Goal: Information Seeking & Learning: Learn about a topic

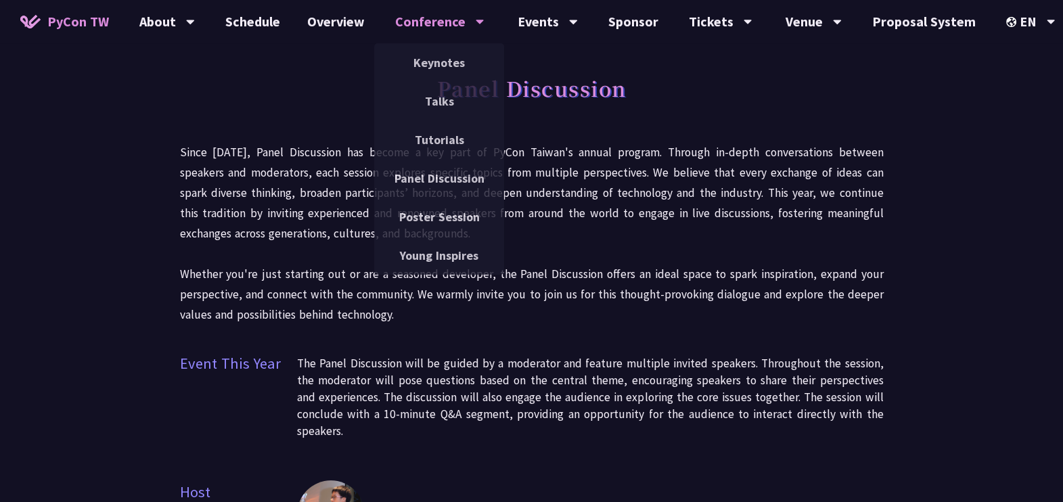
click at [436, 26] on div "Conference" at bounding box center [439, 21] width 89 height 43
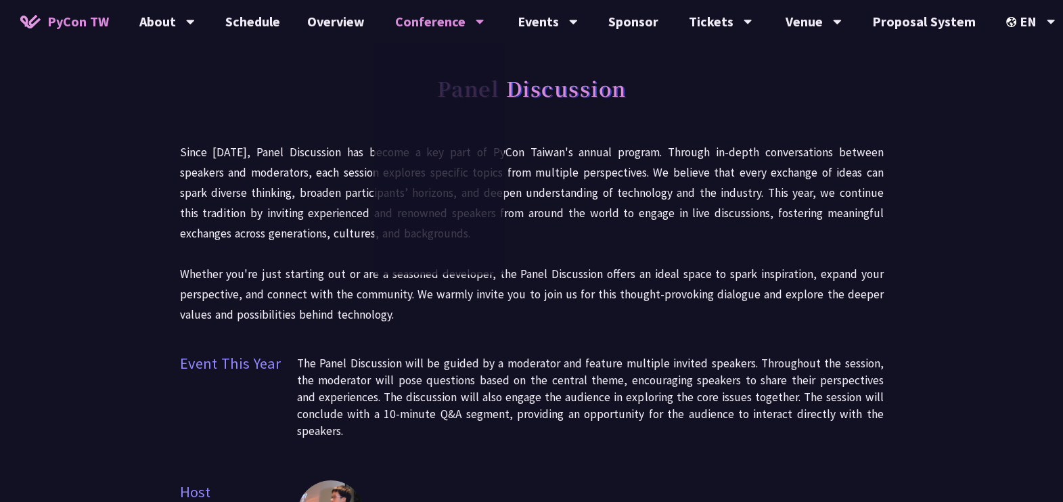
click at [321, 185] on p "Since 2023, Panel Discussion has become a key part of PyCon Taiwan's annual pro…" at bounding box center [532, 233] width 704 height 183
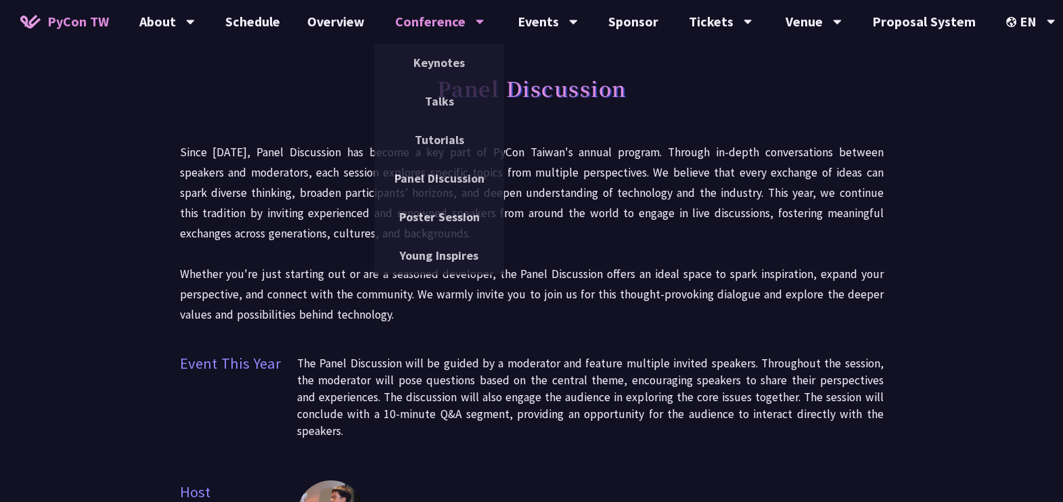
click at [417, 33] on div "Conference" at bounding box center [439, 21] width 89 height 43
click at [433, 66] on link "Keynotes" at bounding box center [439, 63] width 130 height 32
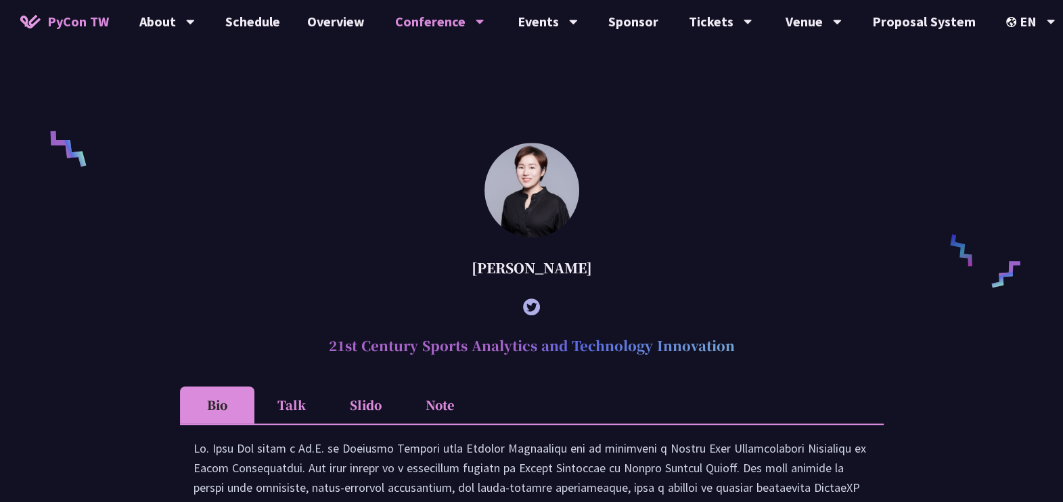
scroll to position [900, 0]
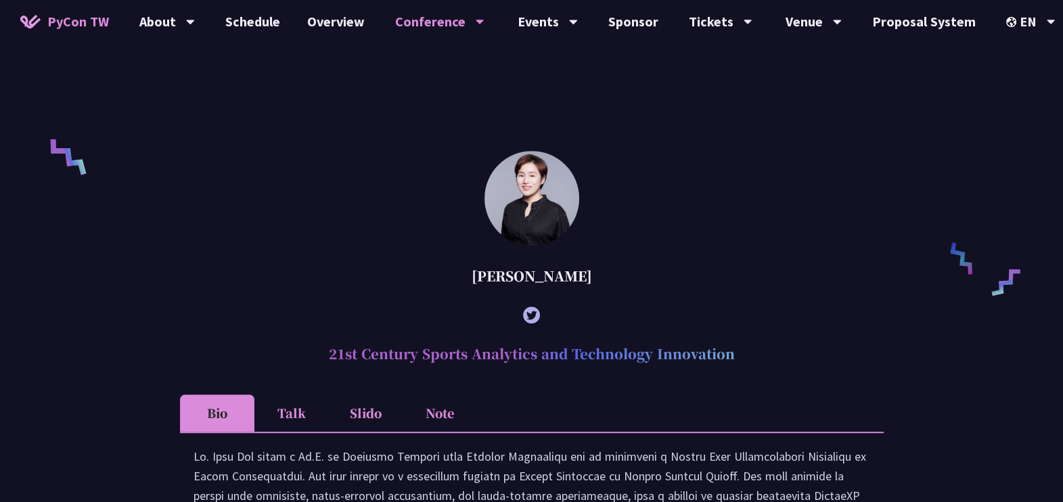
click at [506, 374] on h2 "21st Century Sports Analytics and Technology Innovation" at bounding box center [532, 354] width 704 height 41
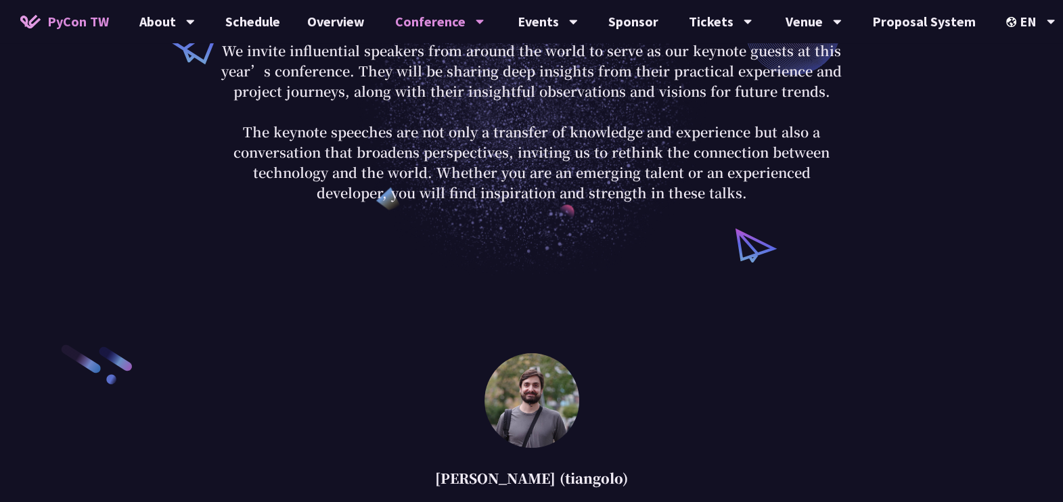
scroll to position [0, 0]
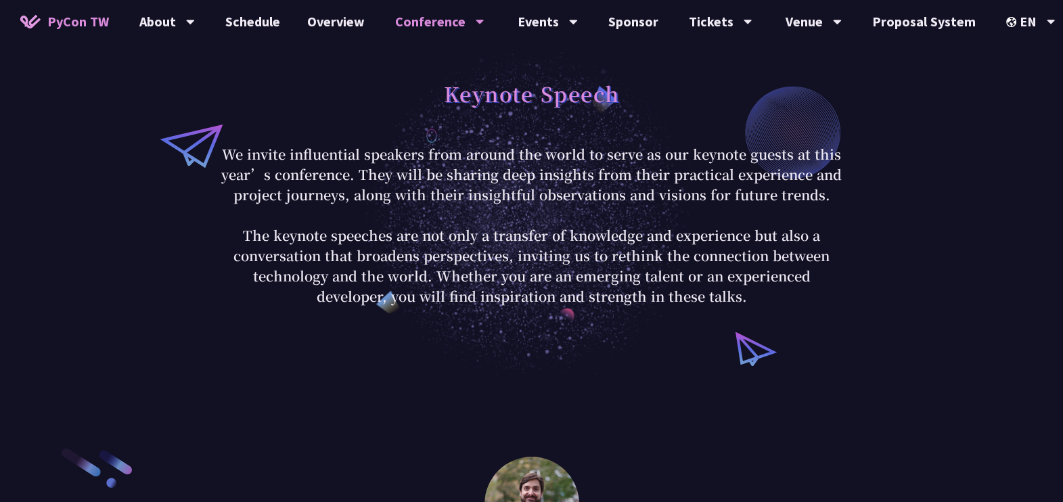
click at [350, 24] on link "Overview" at bounding box center [336, 21] width 85 height 43
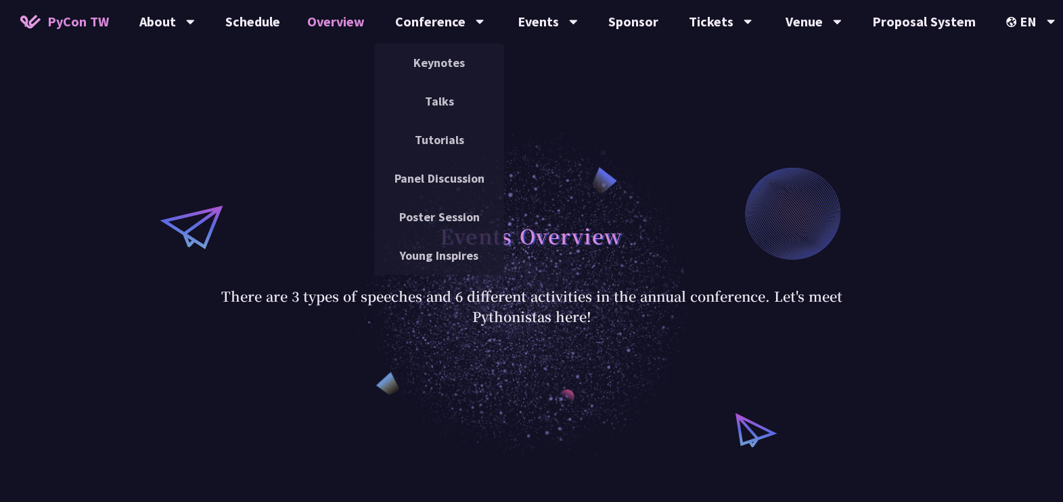
click at [440, 212] on link "Poster Session" at bounding box center [439, 217] width 130 height 32
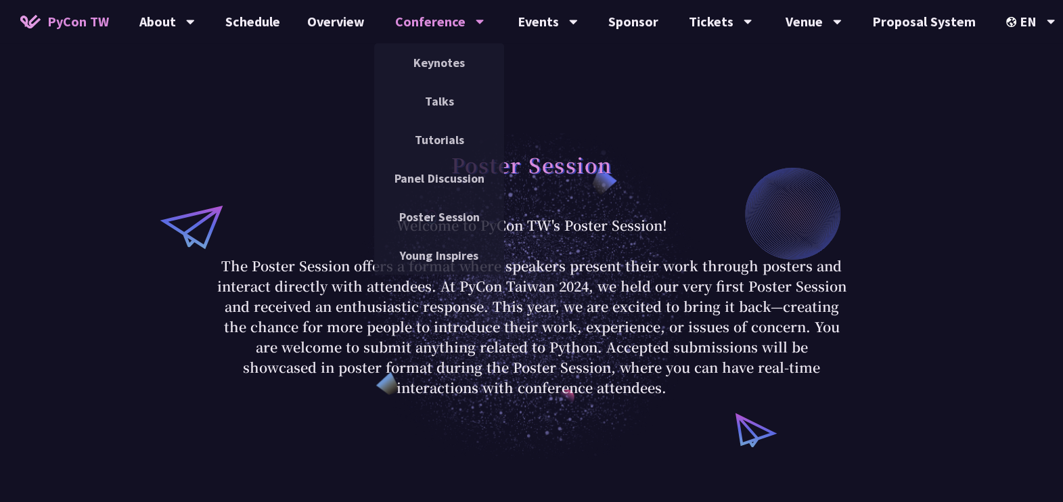
click at [435, 28] on div "Conference" at bounding box center [439, 21] width 89 height 43
click at [442, 106] on link "Talks" at bounding box center [439, 101] width 130 height 32
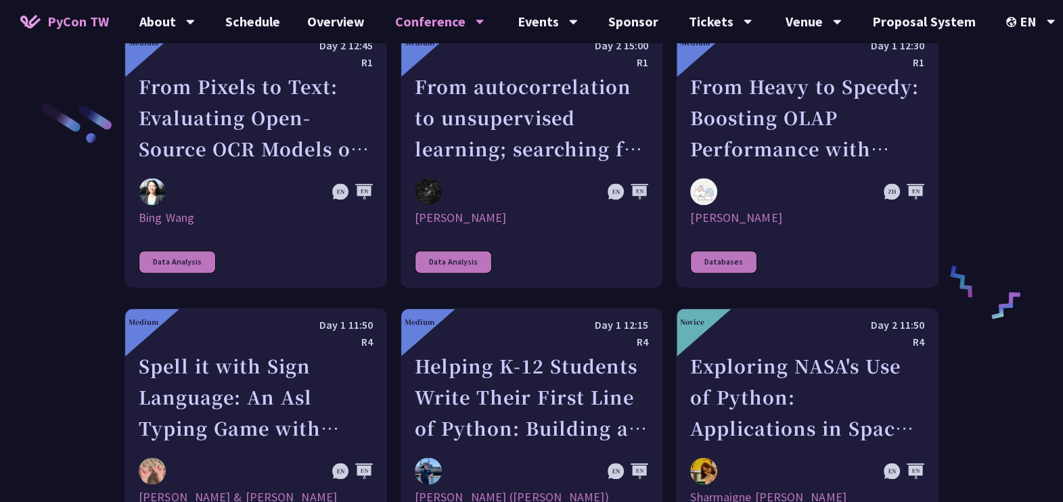
scroll to position [1969, 0]
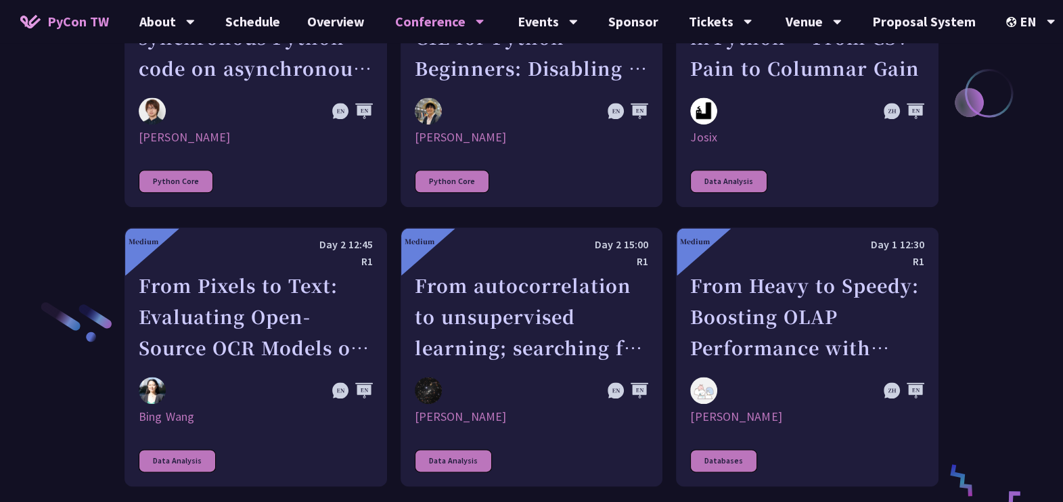
click at [258, 22] on link "Schedule" at bounding box center [253, 21] width 82 height 43
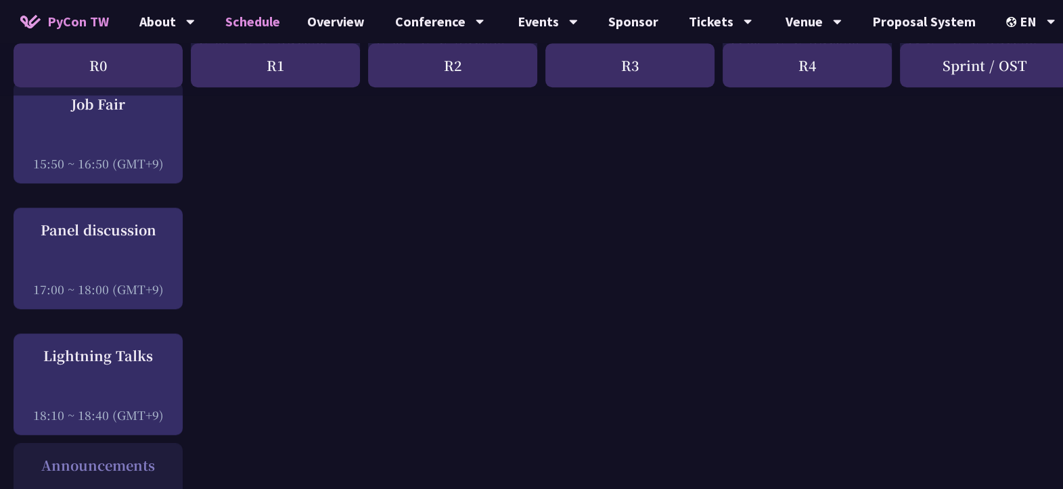
scroll to position [1667, 0]
click at [105, 393] on div at bounding box center [98, 394] width 156 height 20
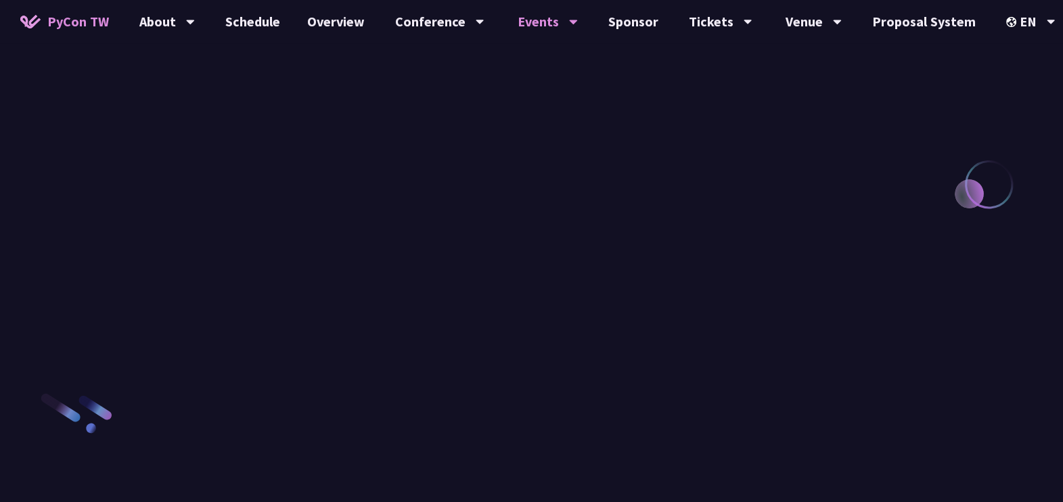
scroll to position [1419, 0]
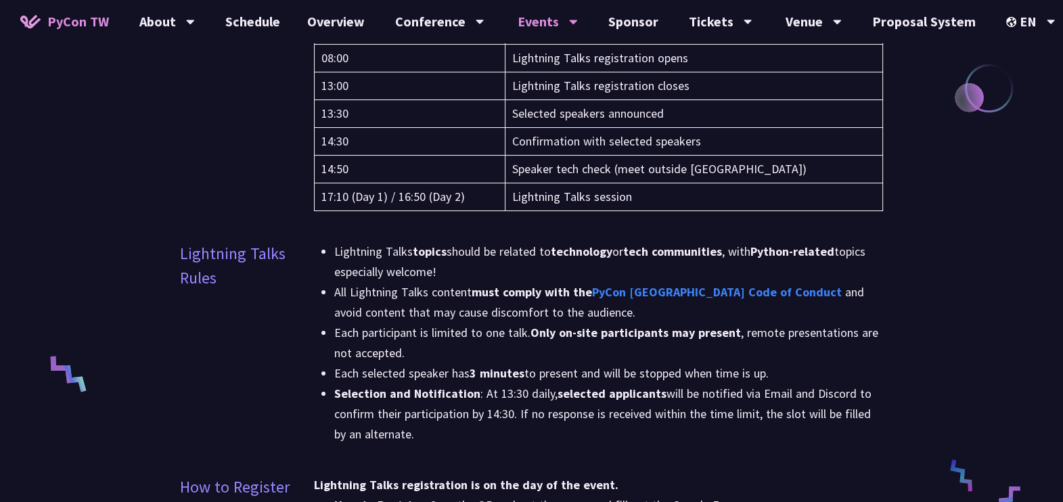
scroll to position [311, 0]
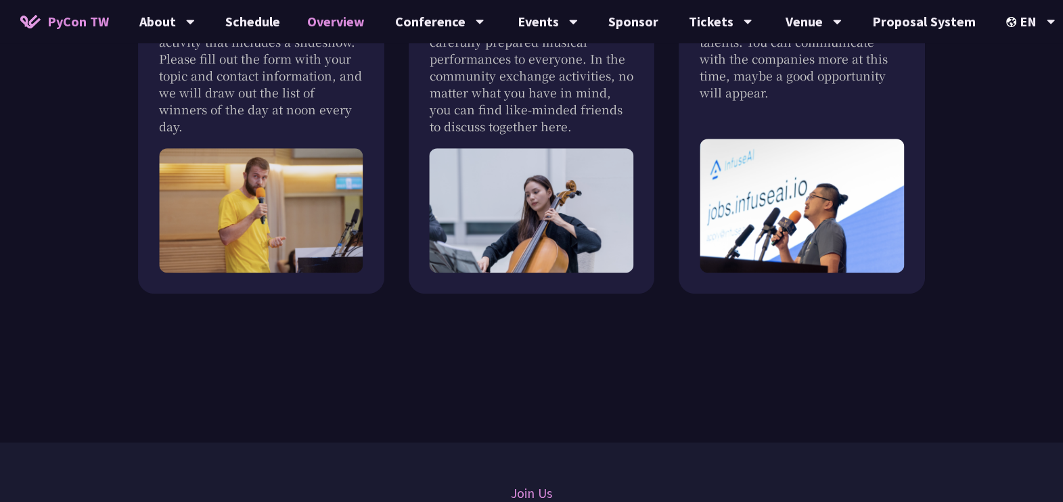
scroll to position [1421, 0]
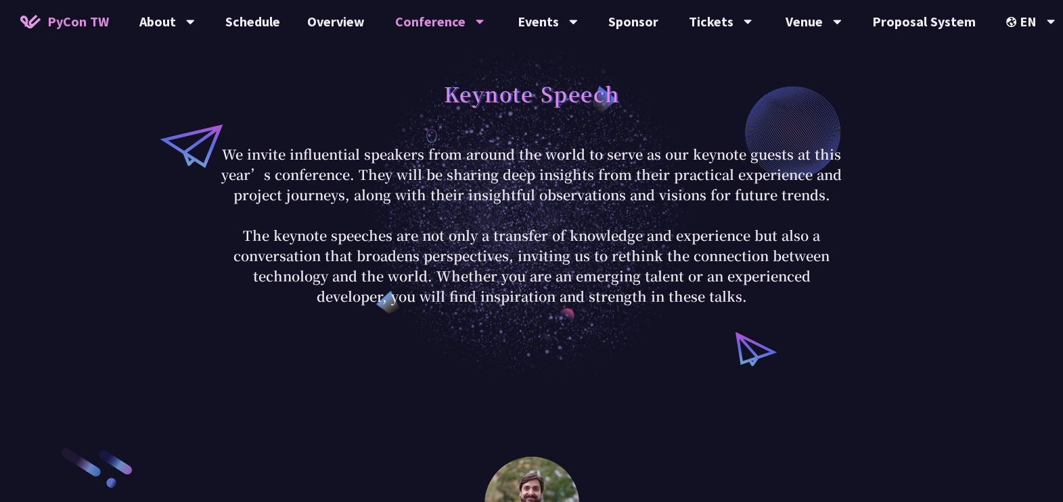
click at [247, 24] on link "Schedule" at bounding box center [253, 21] width 82 height 43
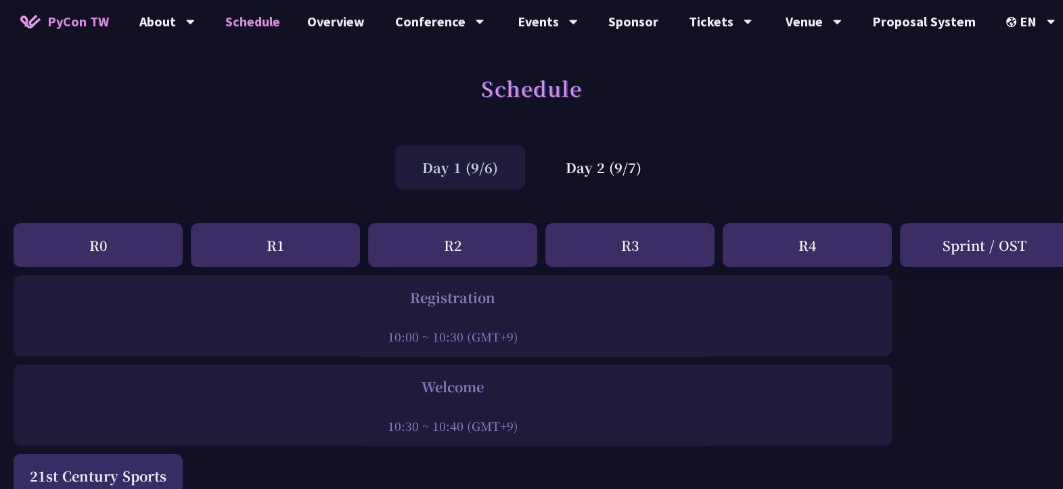
click at [637, 168] on div "Day 2 (9/7)" at bounding box center [604, 167] width 130 height 44
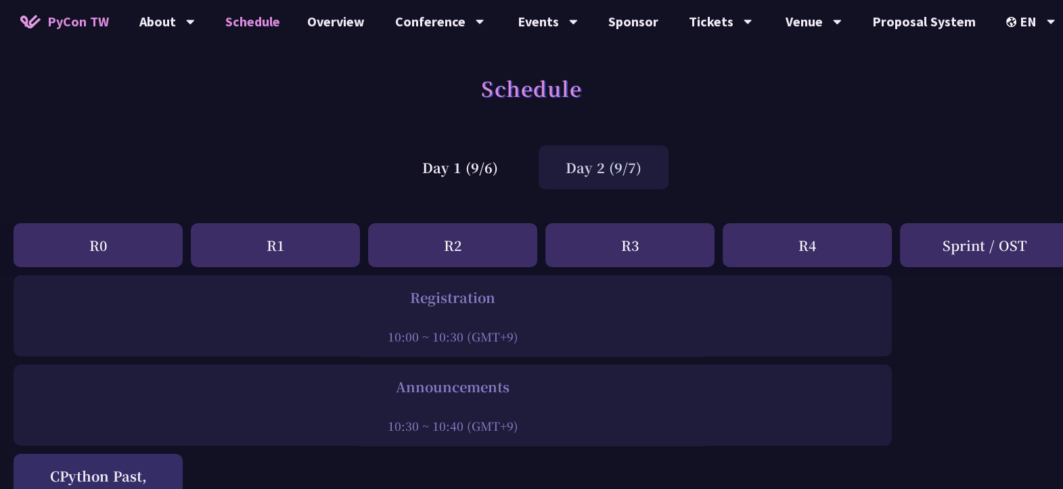
click at [440, 160] on div "Day 1 (9/6)" at bounding box center [460, 167] width 130 height 44
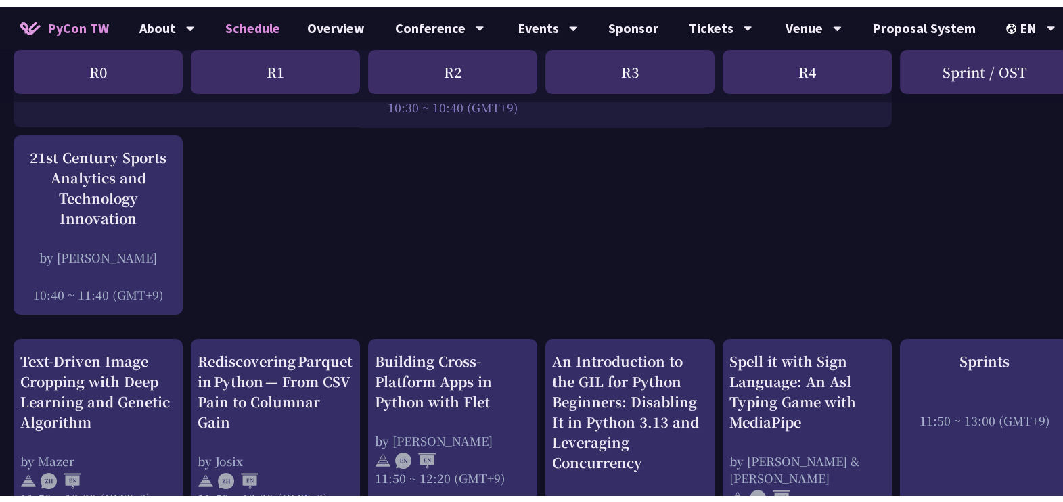
scroll to position [327, 0]
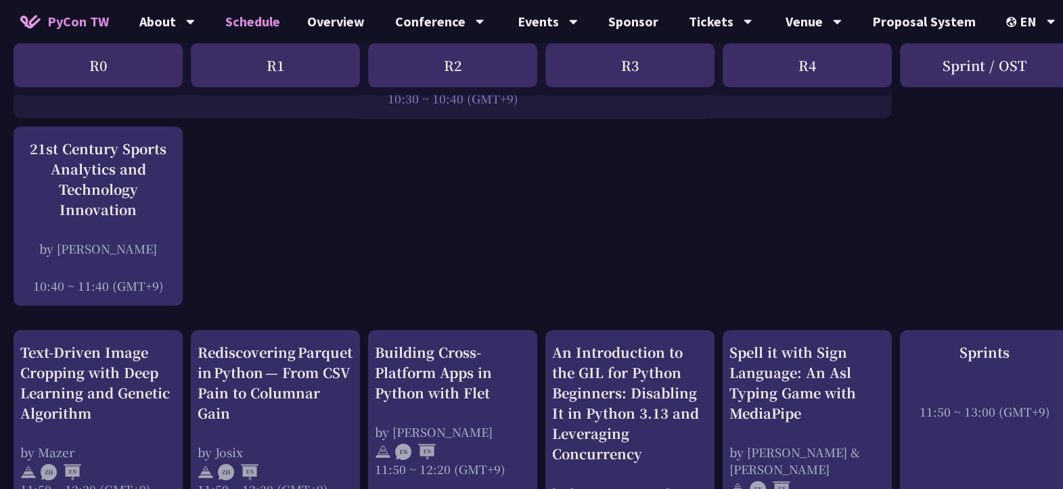
click at [79, 236] on div "21st Century Sports Analytics and Technology Innovation by Tica Lin 10:40 ~ 11:…" at bounding box center [98, 217] width 156 height 156
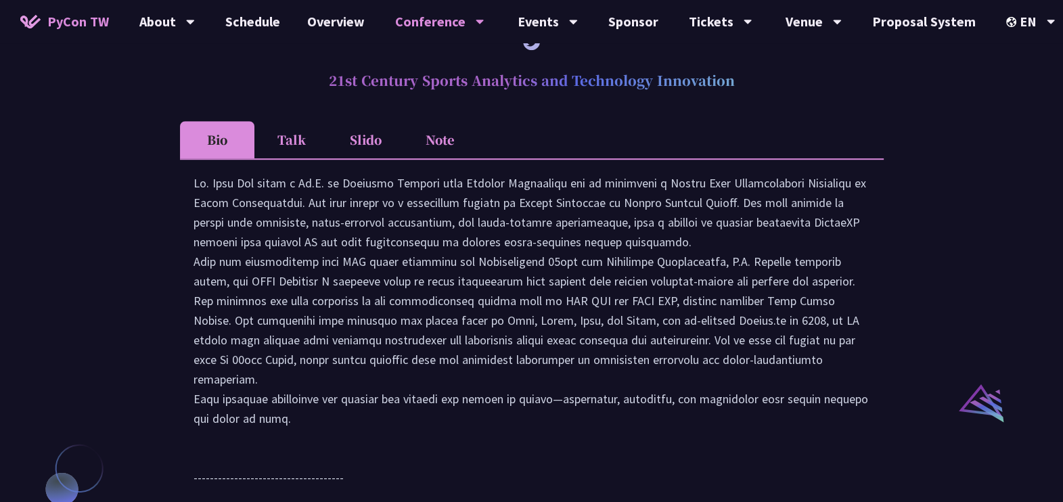
scroll to position [1174, 0]
click at [298, 157] on li "Talk" at bounding box center [291, 138] width 74 height 37
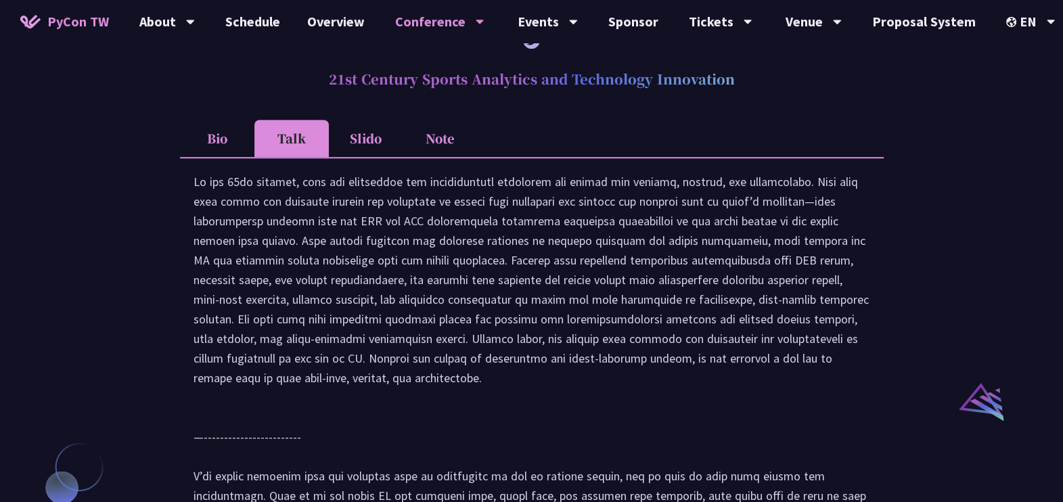
click at [354, 145] on li "Slido" at bounding box center [366, 138] width 74 height 37
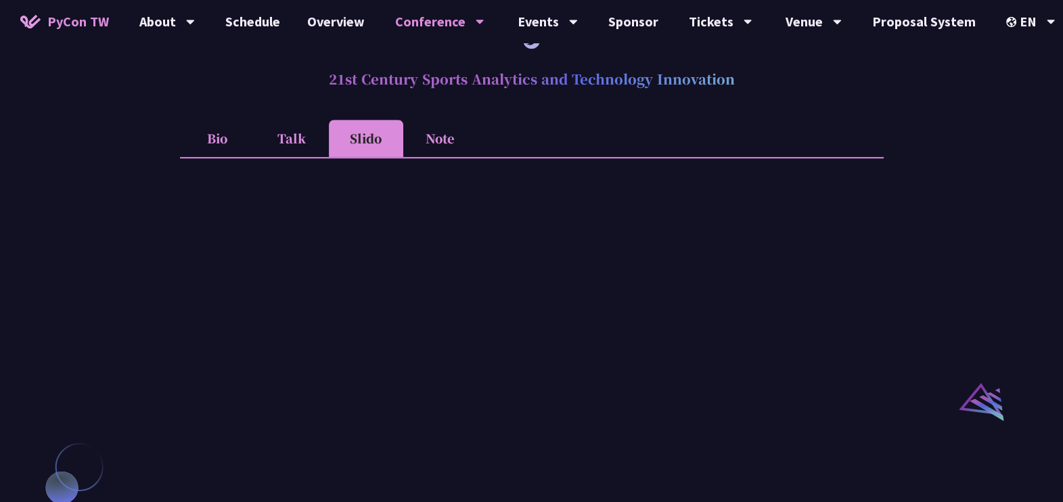
click at [302, 152] on li "Talk" at bounding box center [291, 138] width 74 height 37
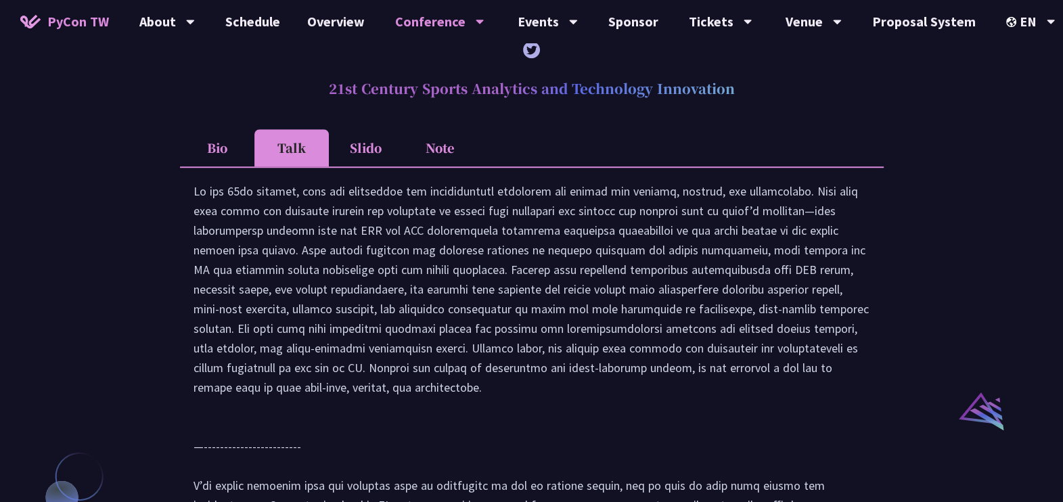
scroll to position [1163, 0]
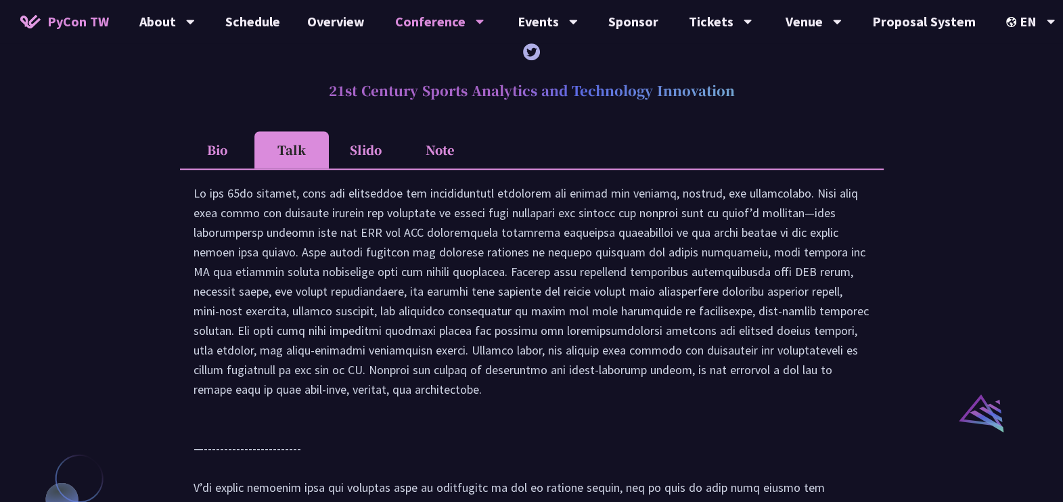
click at [223, 168] on li "Bio" at bounding box center [217, 149] width 74 height 37
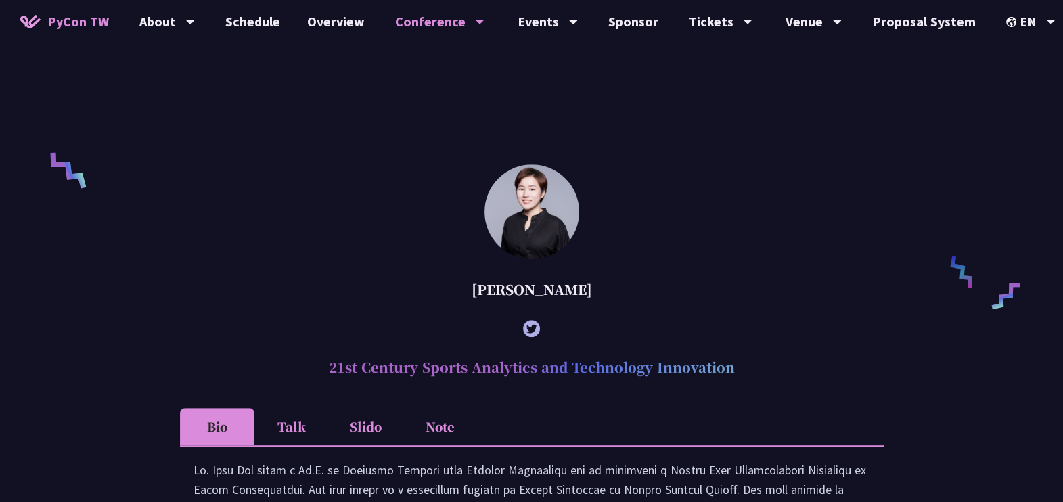
scroll to position [887, 0]
click at [712, 22] on div "Tickets" at bounding box center [721, 21] width 64 height 43
click at [714, 60] on link "Ticket Info" at bounding box center [720, 63] width 130 height 32
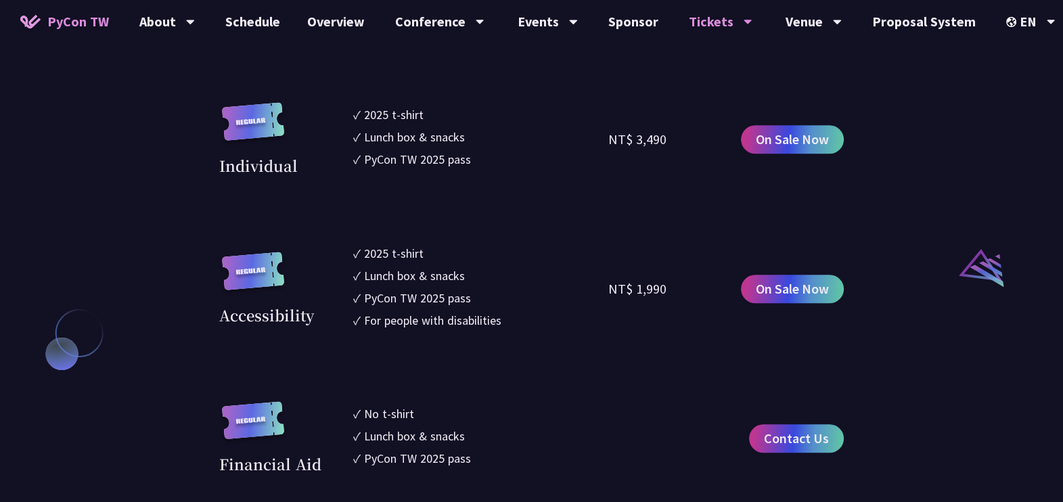
scroll to position [1313, 0]
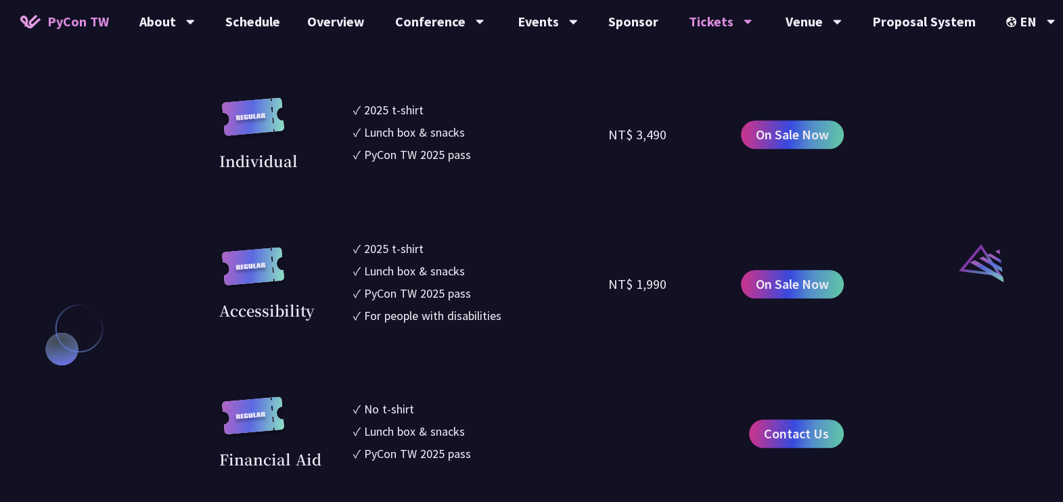
drag, startPoint x: 669, startPoint y: 153, endPoint x: 607, endPoint y: 144, distance: 62.9
click at [607, 144] on div "Individual ✓ 2025 t-shirt ✓ Lunch box & snacks ✓ PyCon TW 2025 pass NT$ 3,490 O…" at bounding box center [531, 134] width 624 height 74
drag, startPoint x: 607, startPoint y: 144, endPoint x: 632, endPoint y: 208, distance: 68.3
click at [632, 208] on section "Corporate ✓ 2025 t-shirt ✓ Lunch box & snacks ✓ PyCon TW 2025 pass ✓ Reimbursem…" at bounding box center [531, 15] width 624 height 911
click at [665, 156] on div "NT$ 3,490" at bounding box center [671, 134] width 127 height 74
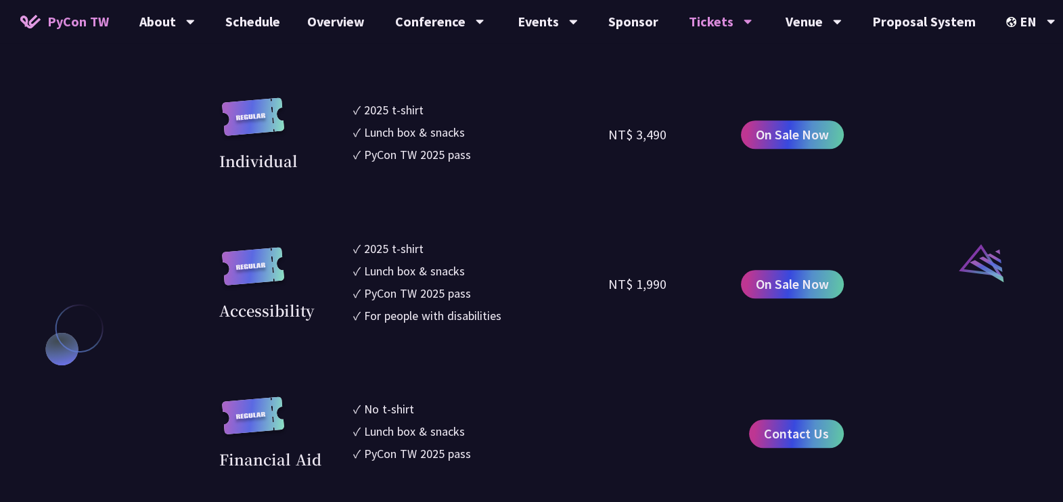
click at [656, 204] on section "Corporate ✓ 2025 t-shirt ✓ Lunch box & snacks ✓ PyCon TW 2025 pass ✓ Reimbursem…" at bounding box center [531, 15] width 624 height 911
drag, startPoint x: 667, startPoint y: 152, endPoint x: 604, endPoint y: 152, distance: 62.9
click at [604, 152] on div "Individual ✓ 2025 t-shirt ✓ Lunch box & snacks ✓ PyCon TW 2025 pass NT$ 3,490 O…" at bounding box center [531, 134] width 624 height 74
drag, startPoint x: 604, startPoint y: 152, endPoint x: 624, endPoint y: 191, distance: 43.6
click at [624, 191] on section "Corporate ✓ 2025 t-shirt ✓ Lunch box & snacks ✓ PyCon TW 2025 pass ✓ Reimbursem…" at bounding box center [531, 15] width 624 height 911
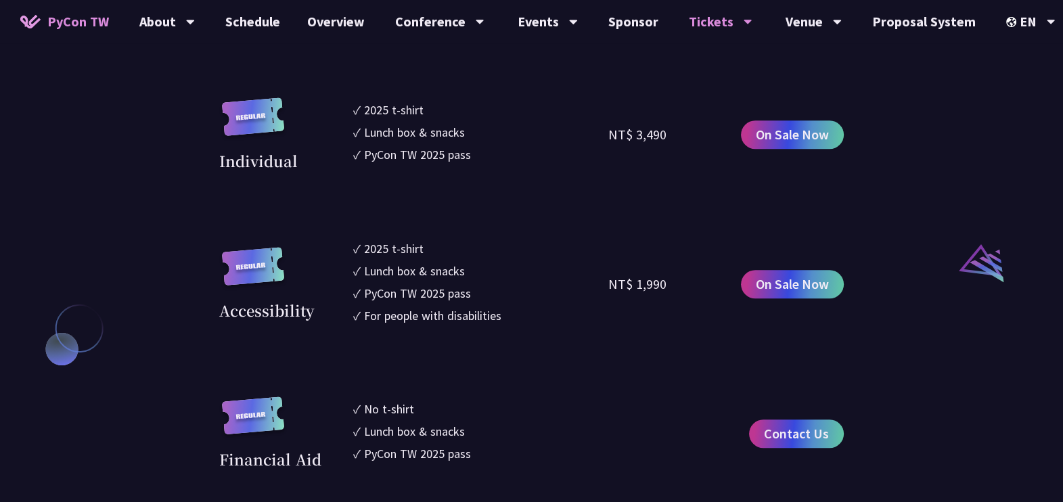
click at [624, 191] on section "Corporate ✓ 2025 t-shirt ✓ Lunch box & snacks ✓ PyCon TW 2025 pass ✓ Reimbursem…" at bounding box center [531, 15] width 624 height 911
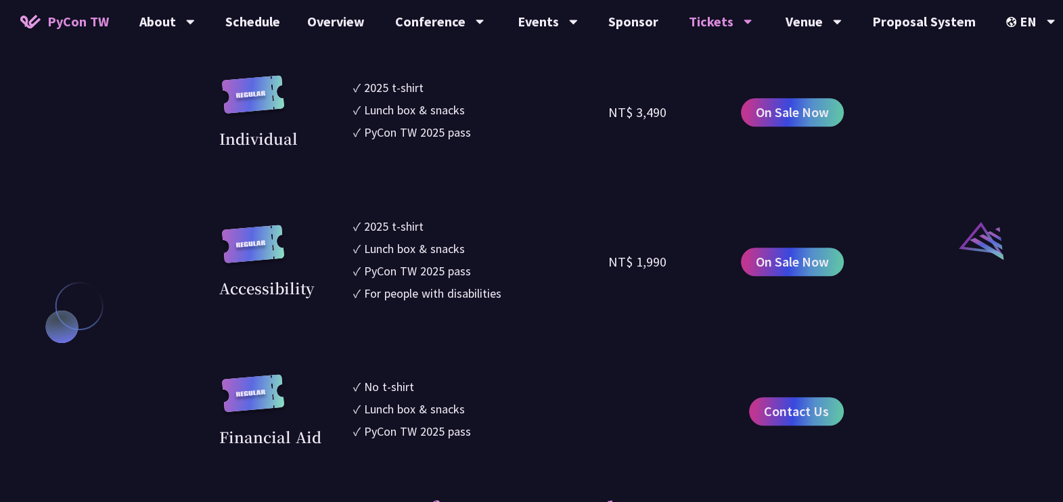
scroll to position [1329, 0]
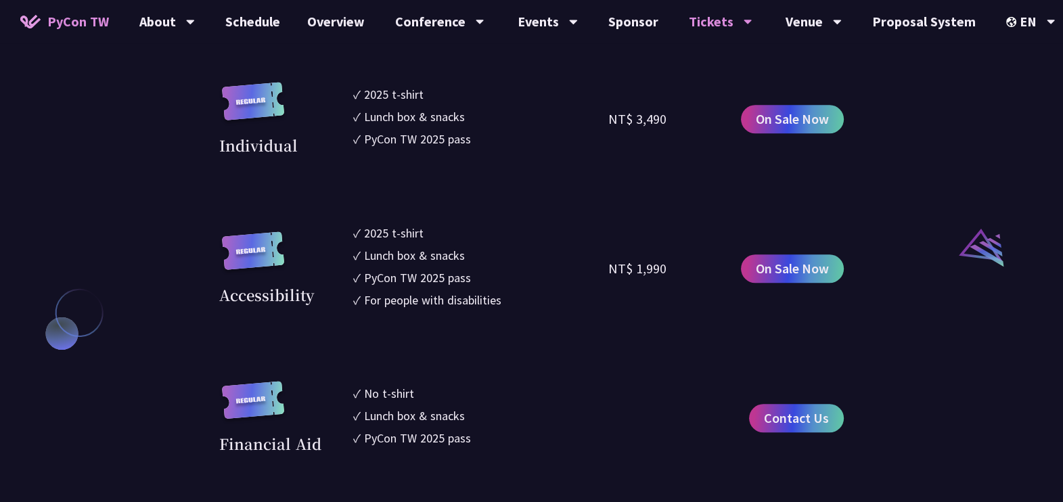
drag, startPoint x: 608, startPoint y: 137, endPoint x: 662, endPoint y: 147, distance: 54.9
click at [662, 147] on div "NT$ 3,490" at bounding box center [671, 119] width 127 height 74
copy div "NT$ 3,490"
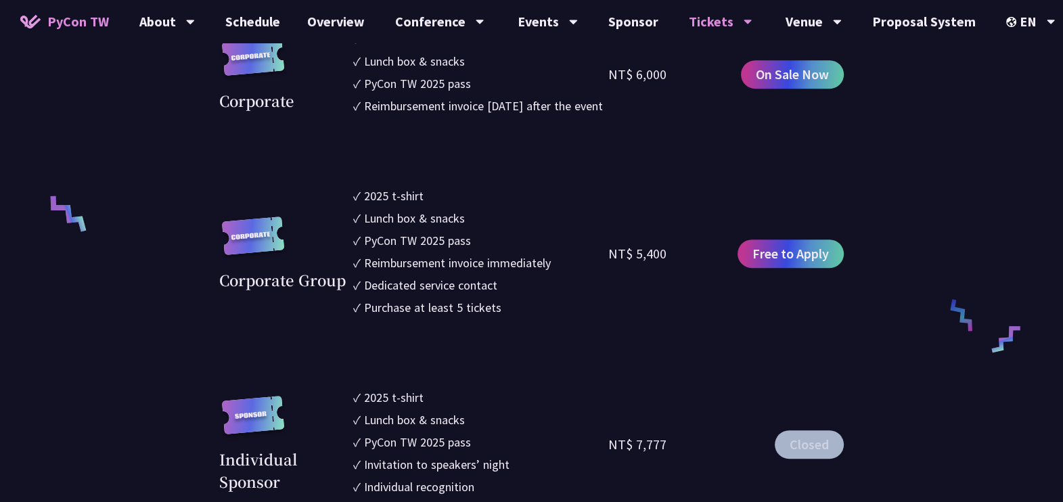
scroll to position [666, 0]
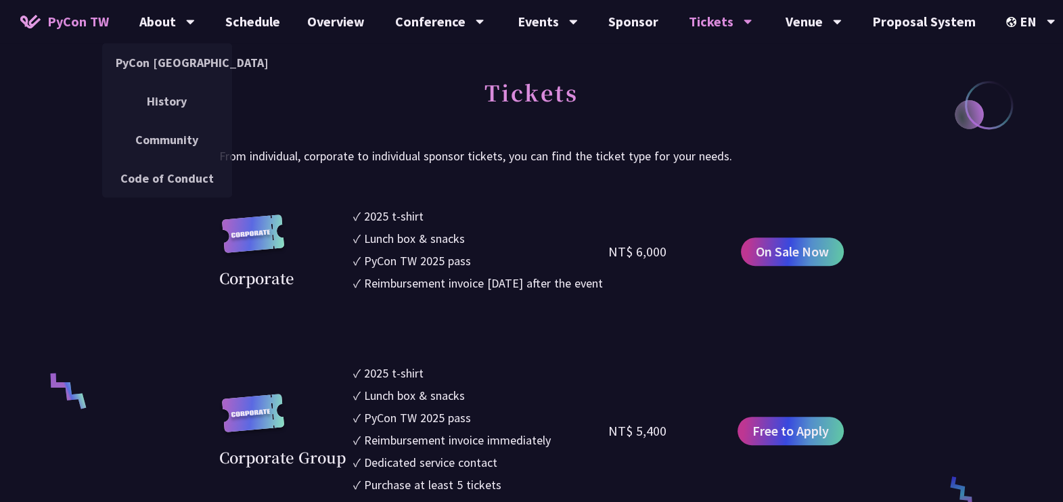
click at [154, 16] on div "About" at bounding box center [166, 21] width 55 height 43
click at [179, 58] on link "PyCon [GEOGRAPHIC_DATA]" at bounding box center [167, 63] width 130 height 32
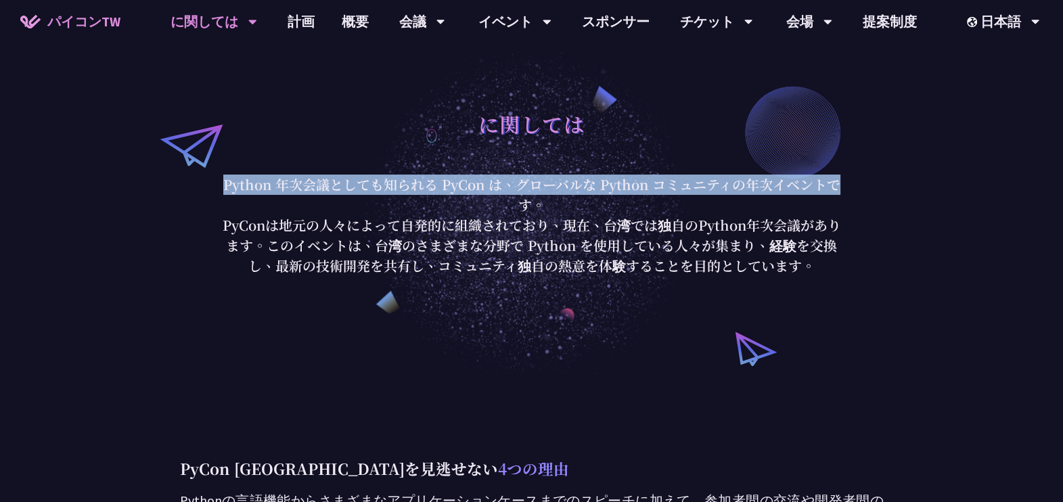
drag, startPoint x: 219, startPoint y: 185, endPoint x: 477, endPoint y: 211, distance: 259.8
click at [477, 211] on p "Python 年次会議としても知られる PyCon は、グローバルな Python コミュニティの年次イベントです。" at bounding box center [531, 195] width 629 height 41
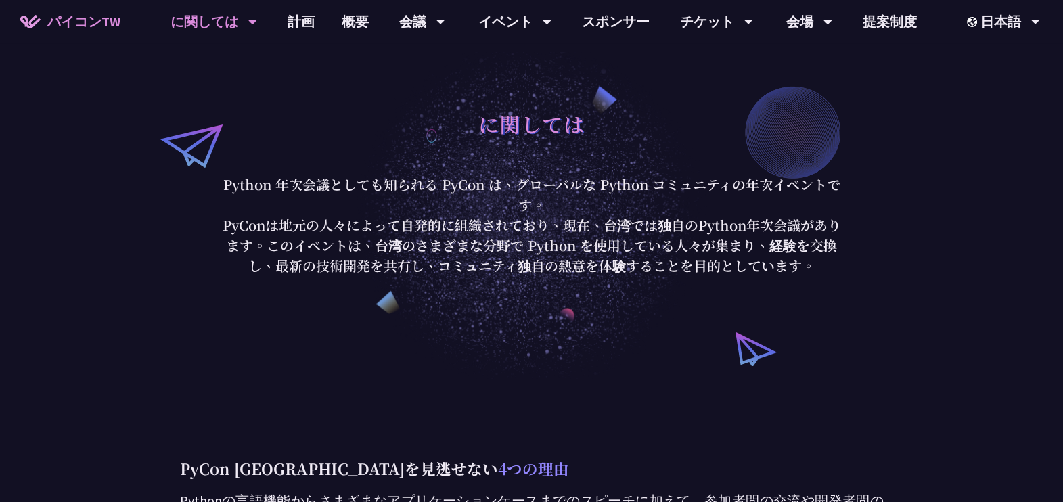
drag, startPoint x: 477, startPoint y: 211, endPoint x: 487, endPoint y: 242, distance: 32.1
click at [487, 242] on p "PyConは地元の人々によって自発的に組織されており、現在、台湾では独自のPython年次会議があります。このイベントは、台湾のさまざまな分野で Python…" at bounding box center [531, 245] width 629 height 61
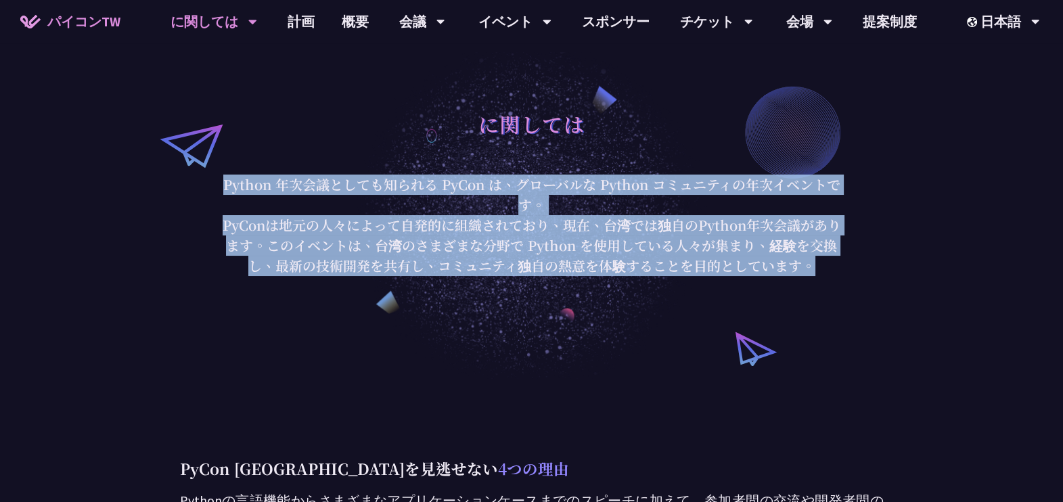
drag, startPoint x: 218, startPoint y: 187, endPoint x: 817, endPoint y: 264, distance: 603.6
click at [817, 264] on div "に関しては Python 年次会議としても知られる PyCon は、グローバルな Python コミュニティの年次イベントです。 PyConは地元の人々によっ…" at bounding box center [531, 190] width 629 height 173
copy div "Python 年次会議としても知られる PyCon は、グローバルな Python コミュニティの年次イベントです。 PyConは地元の人々によって自発的に組…"
click at [497, 188] on p "Python 年次会議としても知られる PyCon は、グローバルな Python コミュニティの年次イベントです。" at bounding box center [531, 195] width 629 height 41
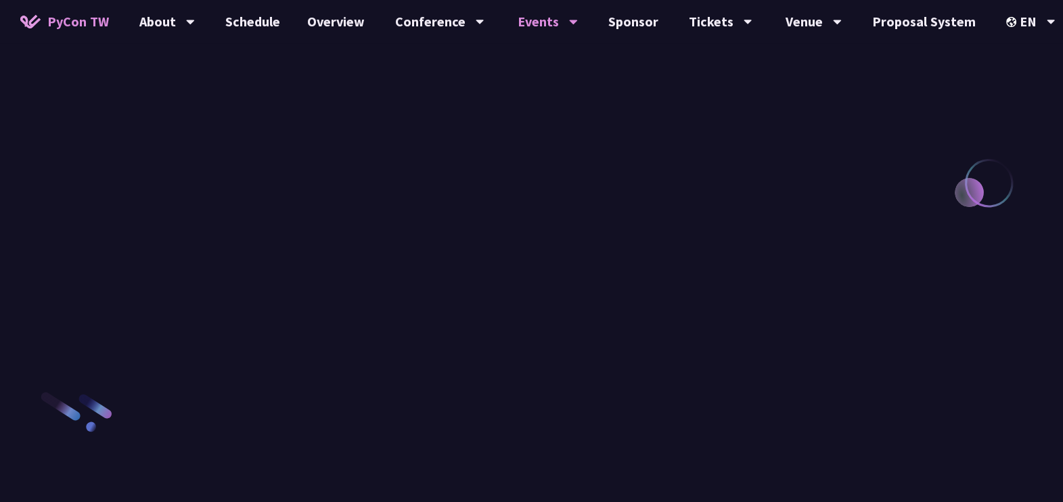
click at [271, 24] on link "Schedule" at bounding box center [253, 21] width 82 height 43
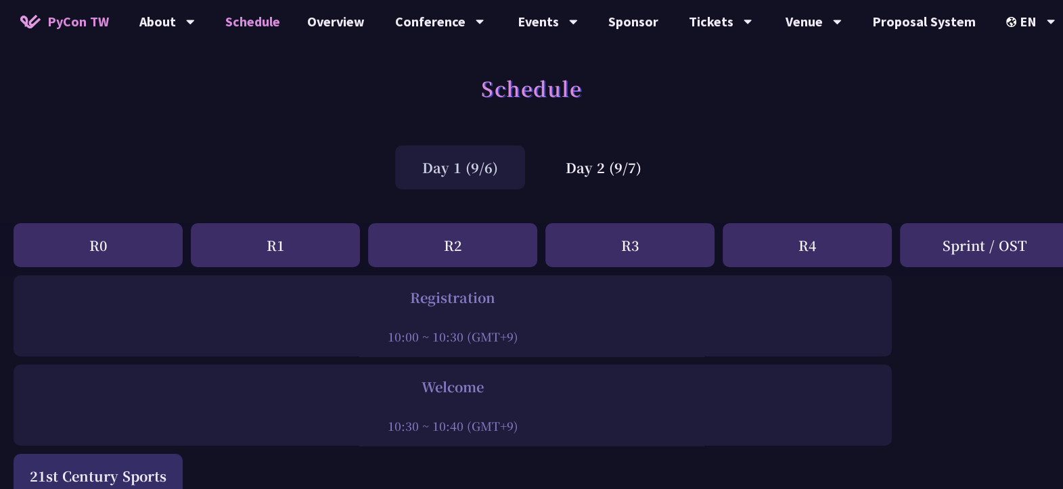
click at [74, 18] on span "PyCon TW" at bounding box center [78, 22] width 62 height 20
click at [88, 28] on span "PyCon TW" at bounding box center [78, 22] width 62 height 20
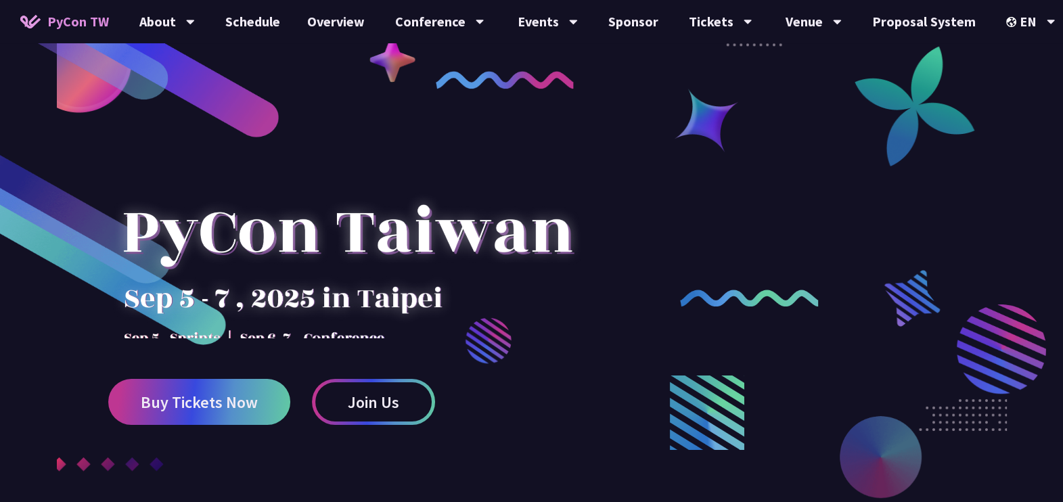
click at [252, 36] on link "Schedule" at bounding box center [253, 21] width 82 height 43
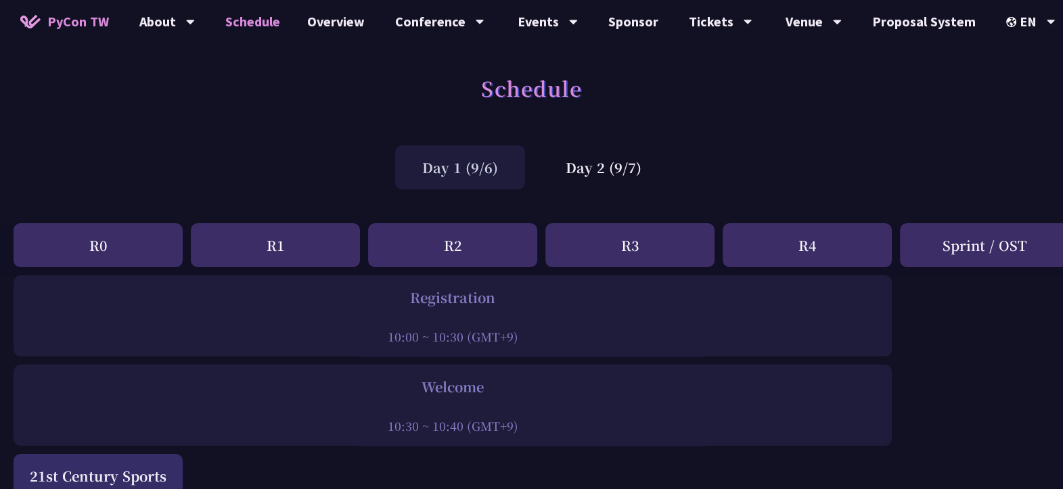
click at [88, 18] on span "PyCon TW" at bounding box center [78, 22] width 62 height 20
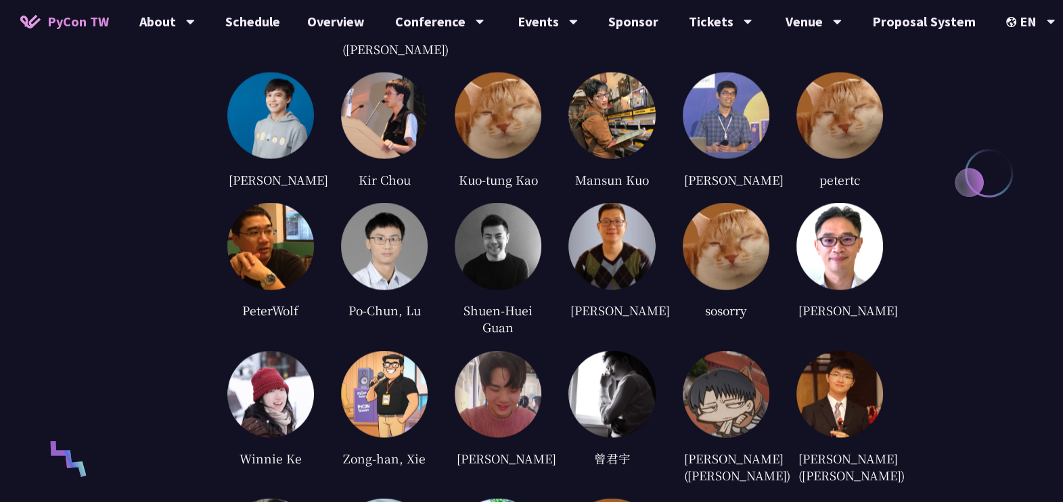
scroll to position [3257, 0]
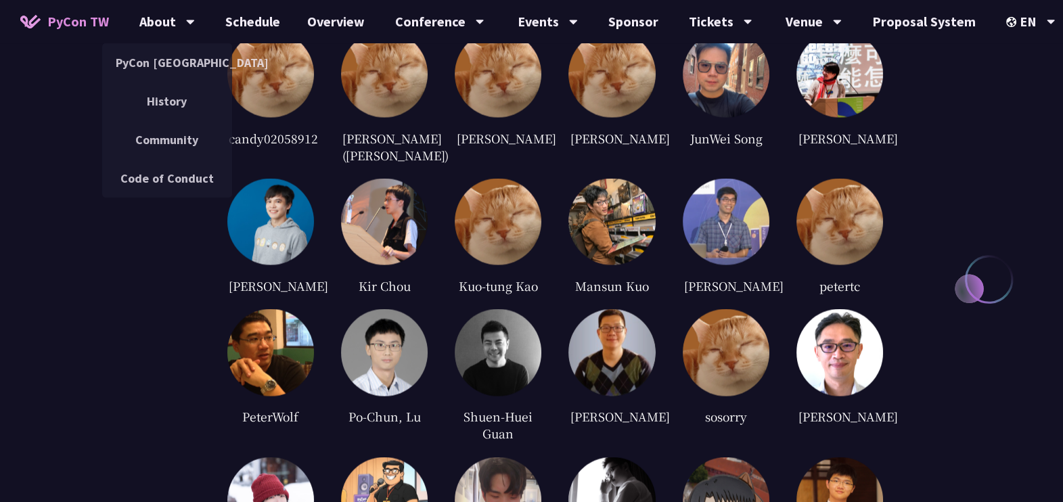
click at [181, 24] on div "About" at bounding box center [166, 21] width 55 height 43
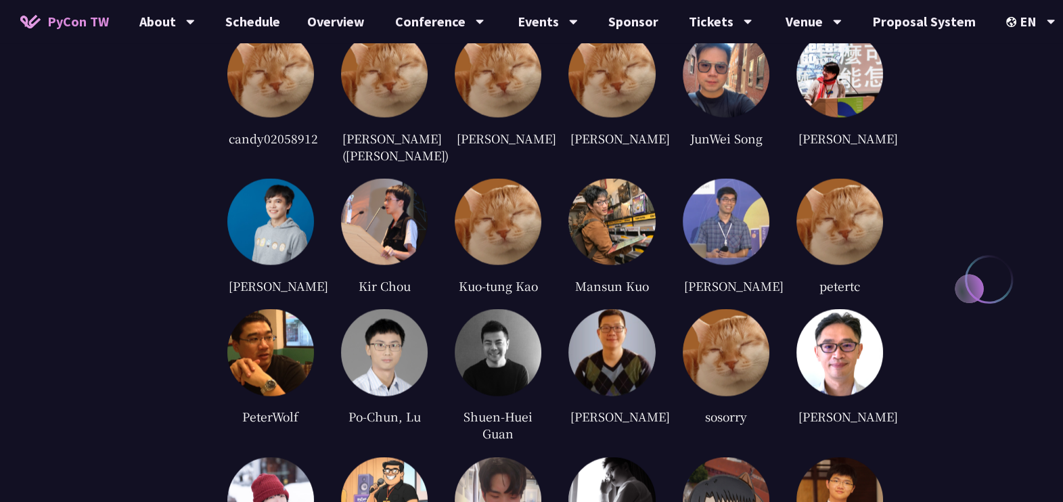
click at [238, 29] on link "Schedule" at bounding box center [253, 21] width 82 height 43
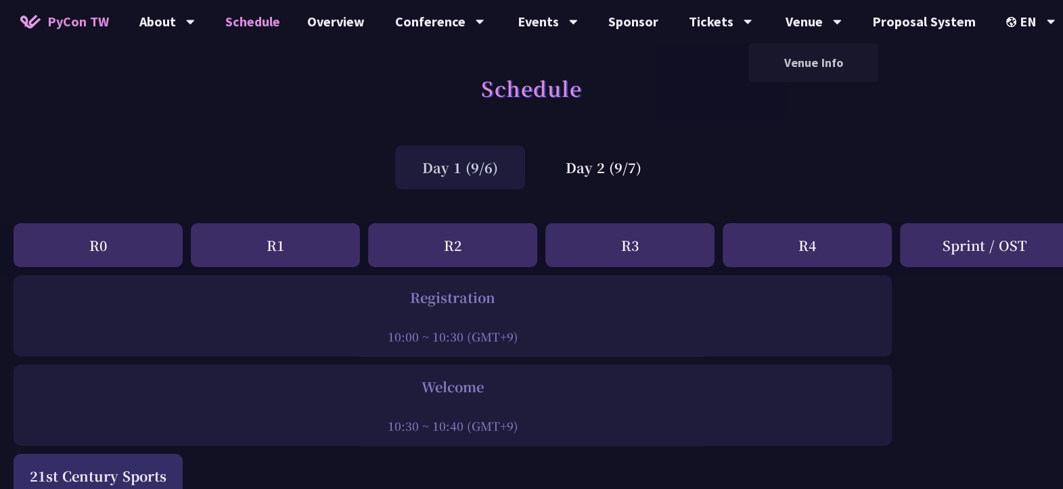
click at [785, 28] on div "Venue" at bounding box center [813, 21] width 56 height 43
click at [796, 61] on link "Venue Info" at bounding box center [813, 63] width 130 height 32
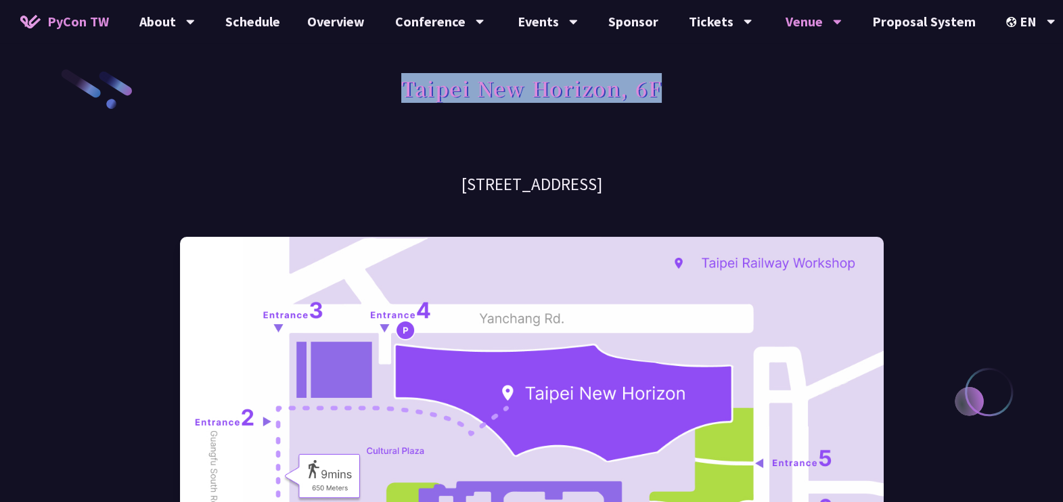
drag, startPoint x: 469, startPoint y: 91, endPoint x: 663, endPoint y: 95, distance: 194.2
click at [663, 95] on div "Taipei New Horizon, 6F" at bounding box center [532, 103] width 704 height 71
copy h1 "Taipei New Horizon, 6F"
click at [601, 99] on h1 "Taipei New Horizon, 6F" at bounding box center [531, 88] width 260 height 41
drag, startPoint x: 620, startPoint y: 95, endPoint x: 403, endPoint y: 86, distance: 217.4
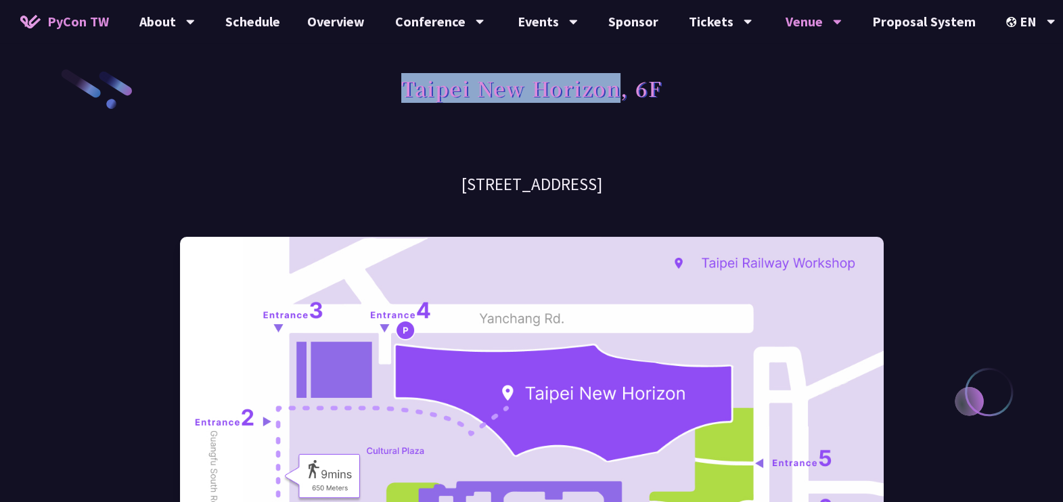
click at [403, 86] on h1 "Taipei New Horizon, 6F" at bounding box center [531, 88] width 260 height 41
copy h1 "Taipei New Horizon"
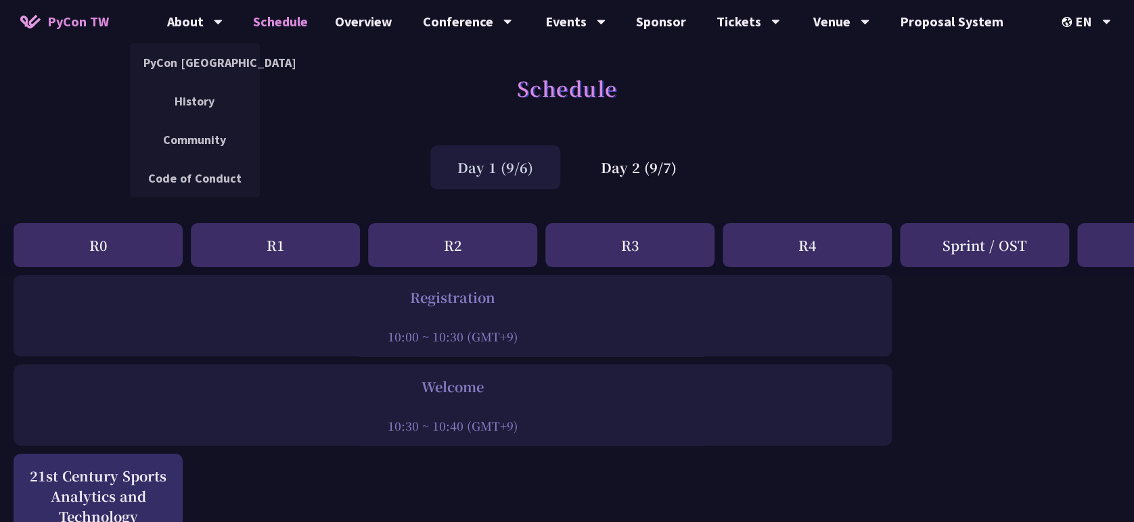
click at [209, 26] on div "About" at bounding box center [194, 21] width 55 height 43
click at [203, 21] on div "About" at bounding box center [194, 21] width 55 height 43
click at [210, 70] on link "PyCon [GEOGRAPHIC_DATA]" at bounding box center [195, 63] width 130 height 32
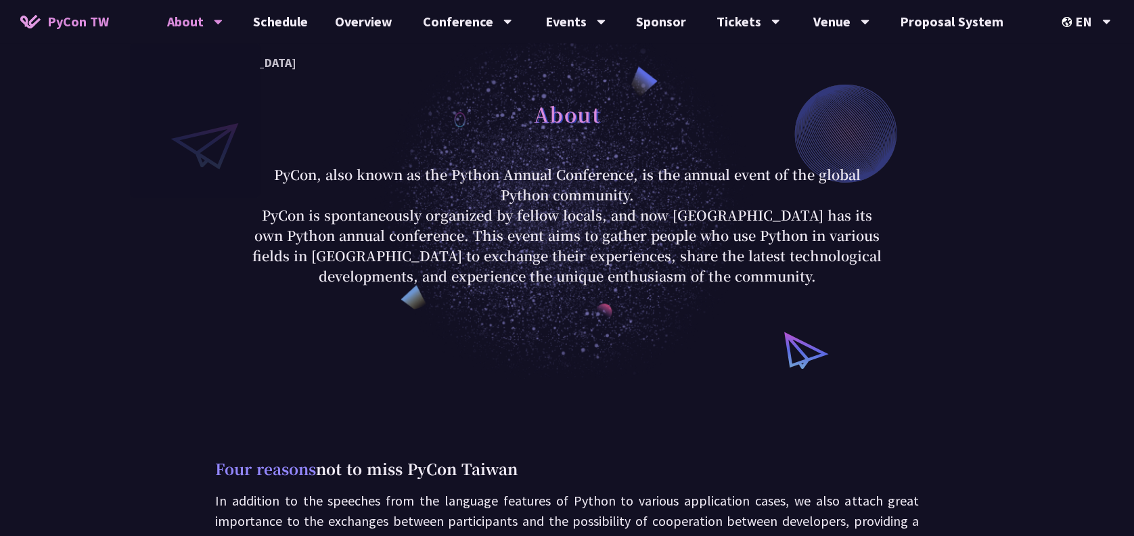
click at [273, 24] on link "Schedule" at bounding box center [280, 21] width 82 height 43
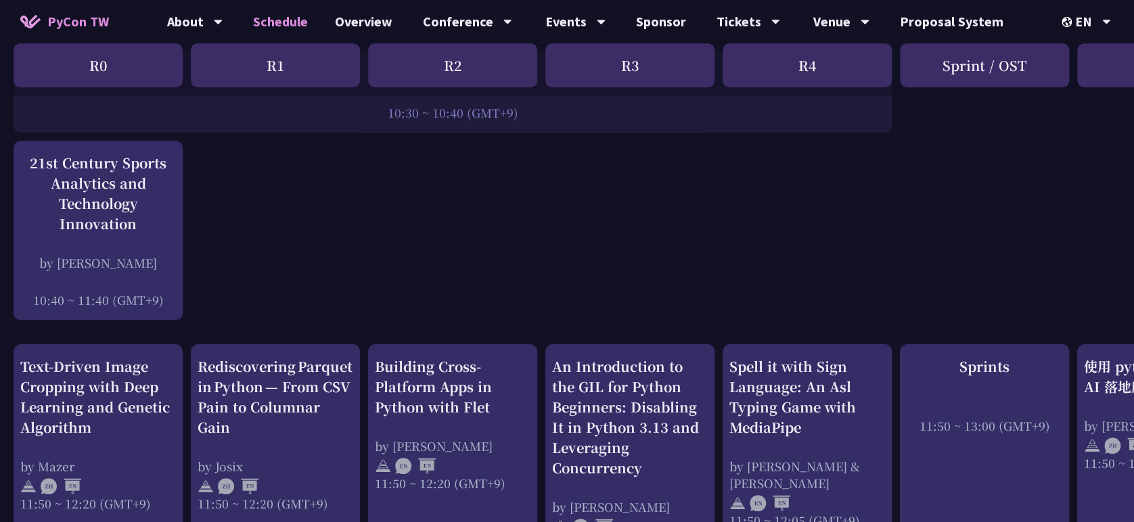
scroll to position [313, 81]
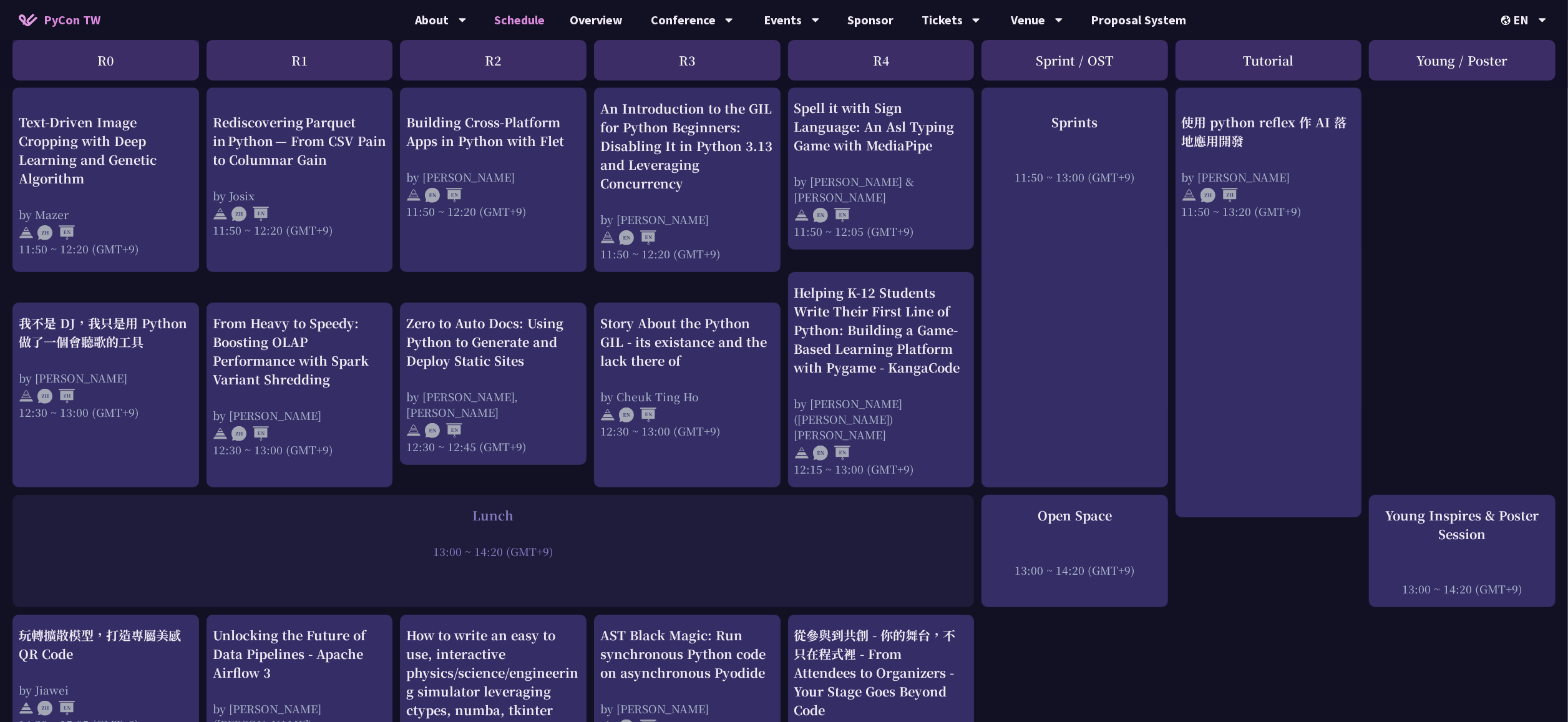
scroll to position [500, 0]
click at [944, 481] on div "13:00 ~ 14:20 (GMT+9)" at bounding box center [493, 551] width 949 height 16
click at [1045, 481] on div "An Introduction to the GIL for Python Beginners: Disabling It in Python 3.13 an…" at bounding box center [784, 729] width 1568 height 1951
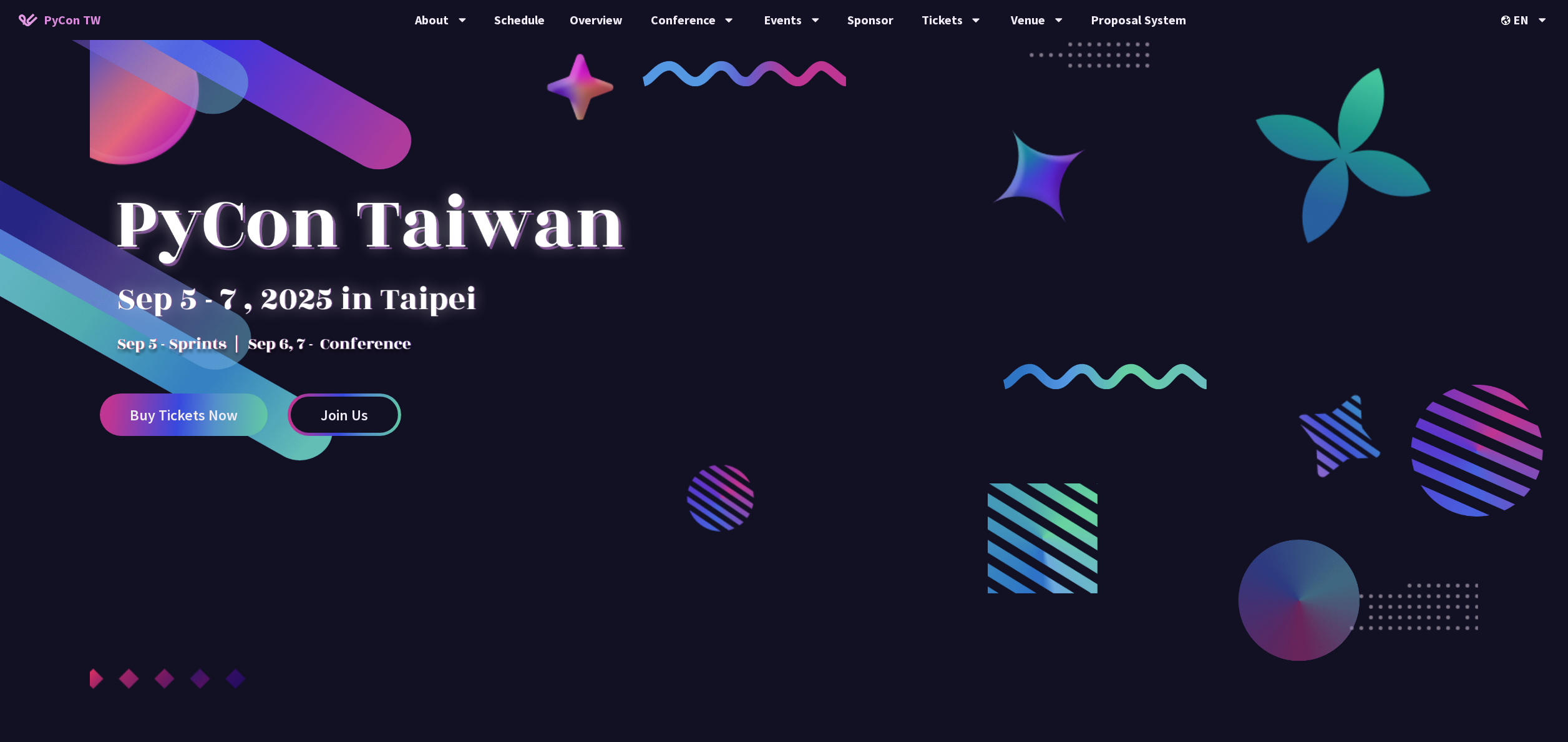
click at [517, 20] on link "Schedule" at bounding box center [519, 19] width 76 height 40
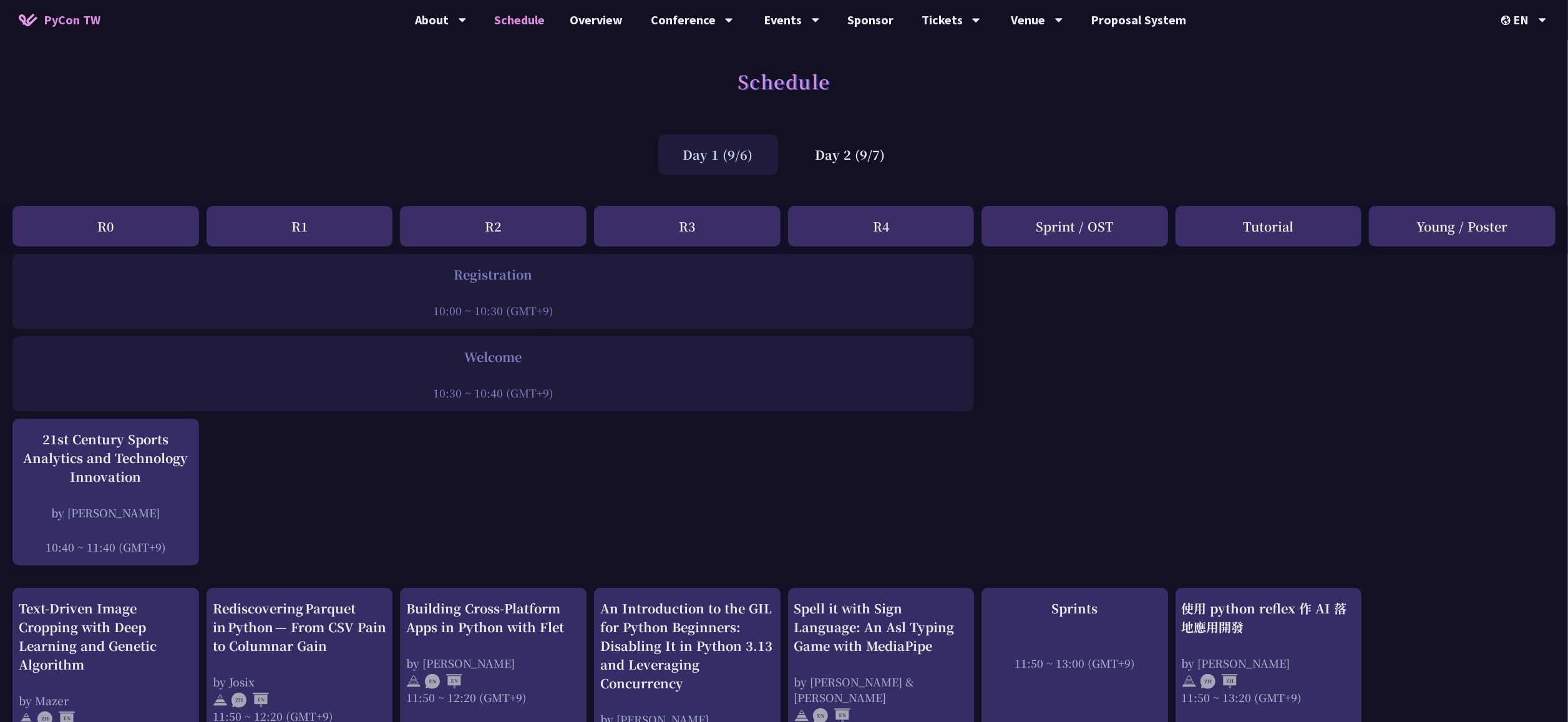
click at [828, 165] on div "Day 2 (9/7)" at bounding box center [850, 154] width 120 height 41
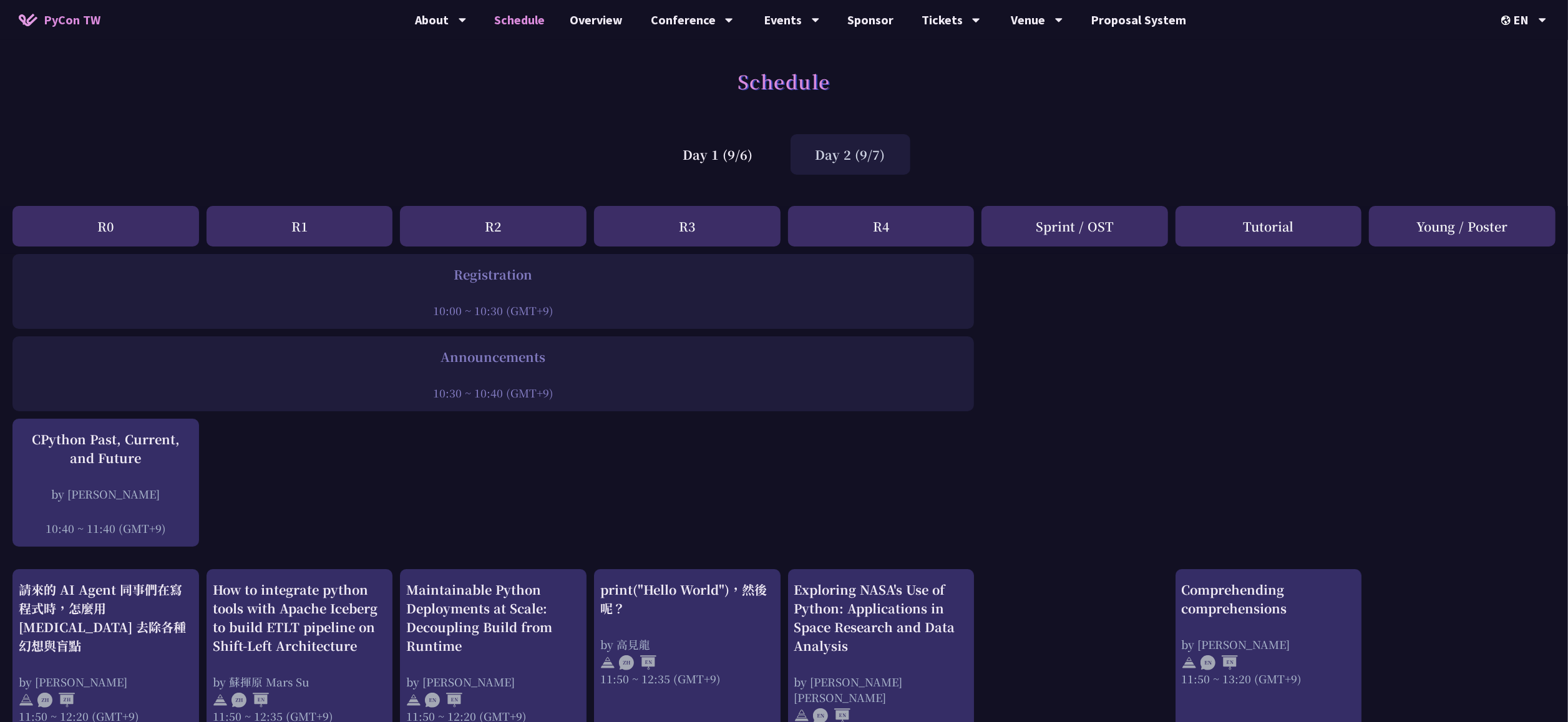
click at [729, 153] on div "Day 1 (9/6)" at bounding box center [719, 154] width 120 height 41
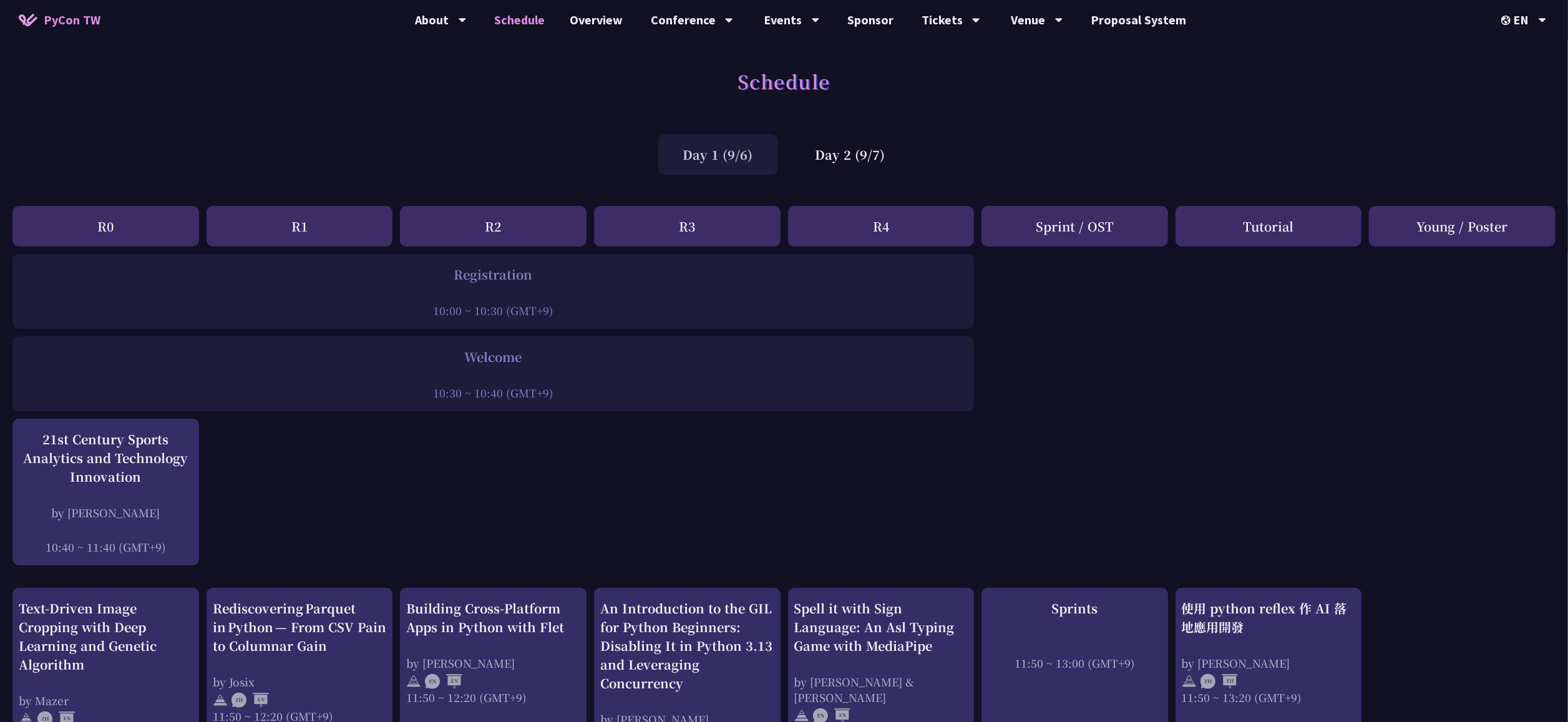
click at [807, 163] on div "Day 2 (9/7)" at bounding box center [850, 154] width 120 height 41
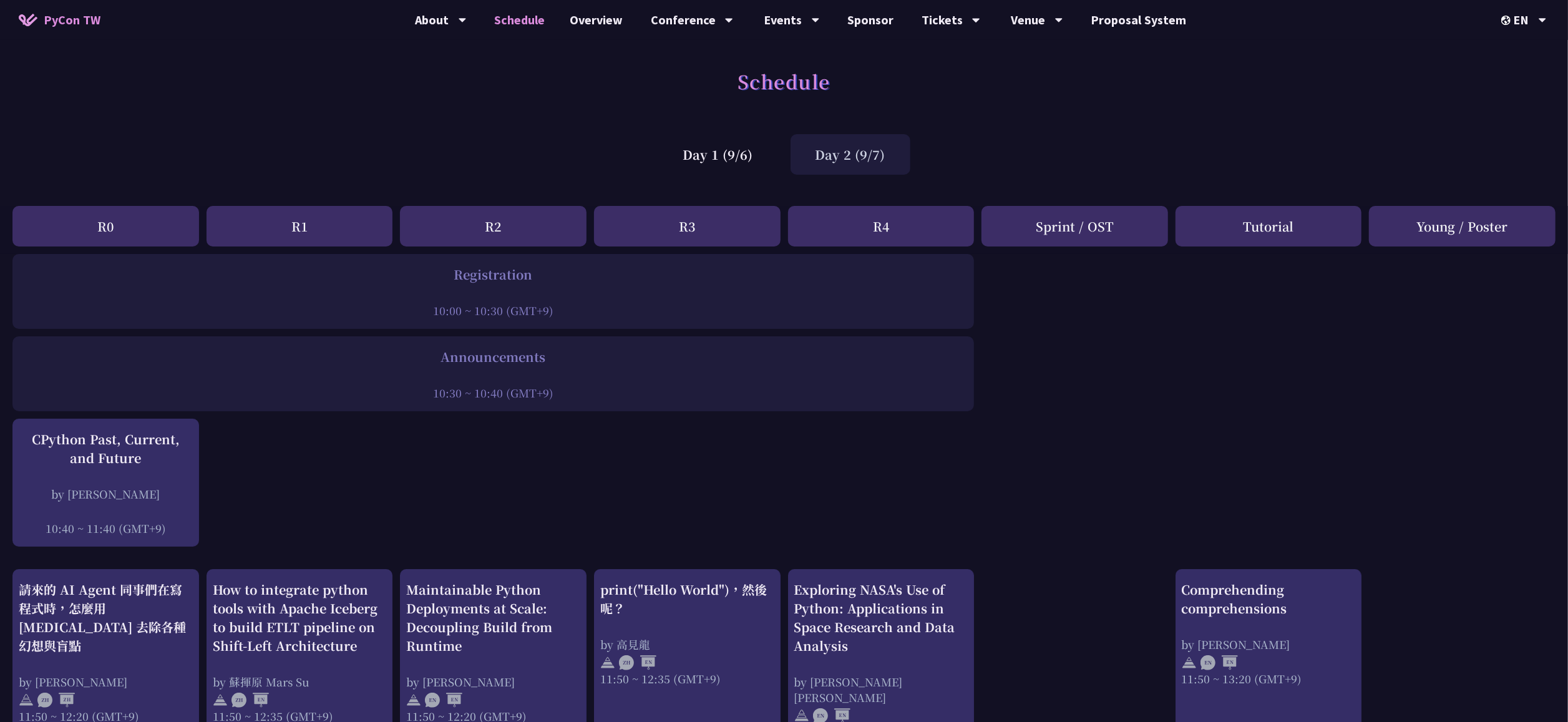
click at [754, 165] on div "Day 1 (9/6)" at bounding box center [719, 154] width 120 height 41
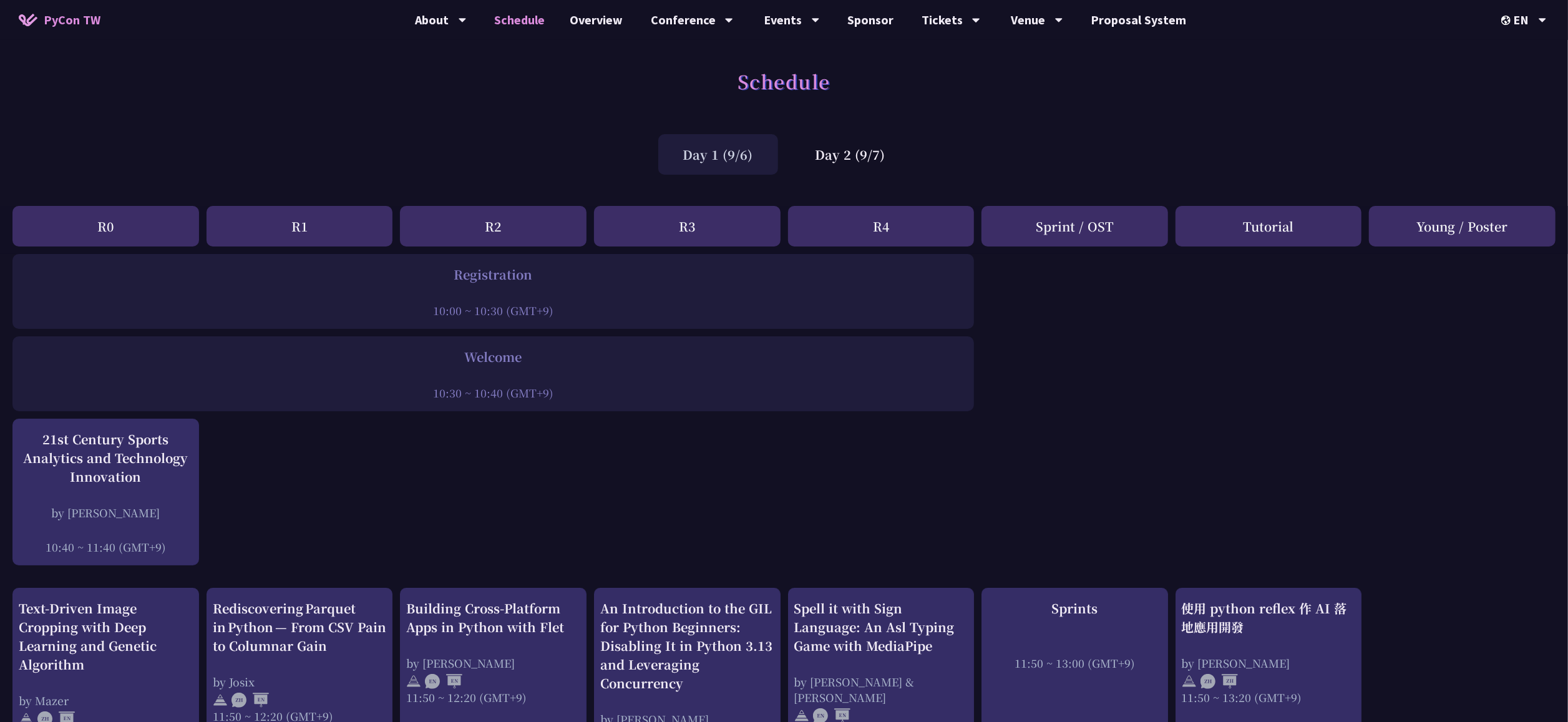
click at [849, 163] on div "Day 2 (9/7)" at bounding box center [850, 154] width 120 height 41
